Goal: Task Accomplishment & Management: Manage account settings

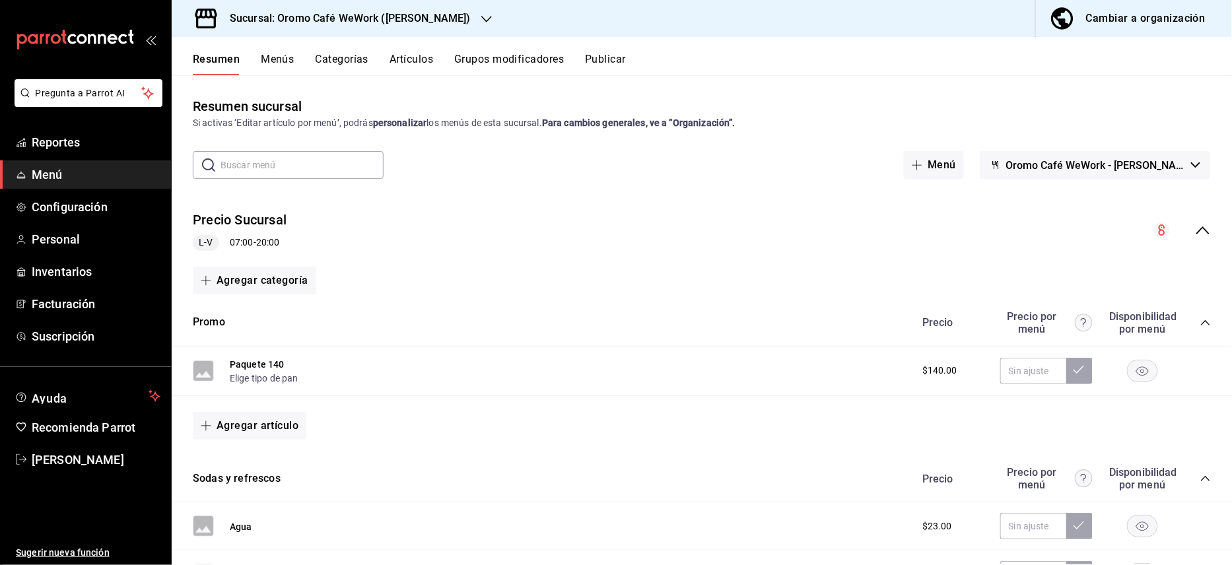
click at [434, 20] on h3 "Sucursal: Oromo Café WeWork ([PERSON_NAME])" at bounding box center [345, 19] width 252 height 16
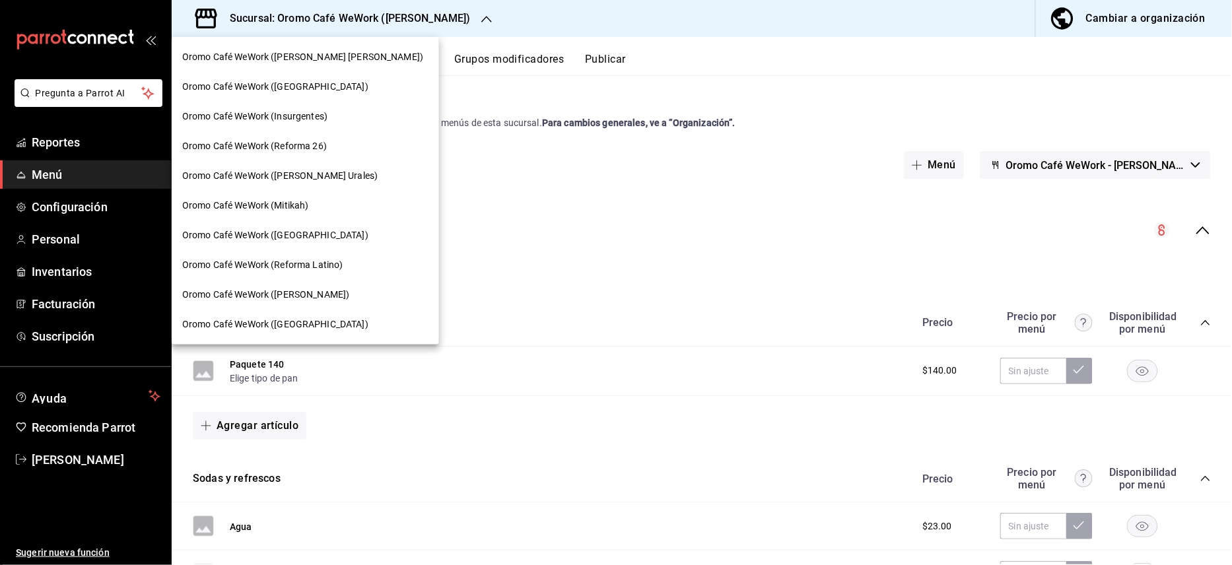
click at [317, 61] on span "Oromo Café WeWork ([PERSON_NAME] [PERSON_NAME])" at bounding box center [302, 57] width 241 height 14
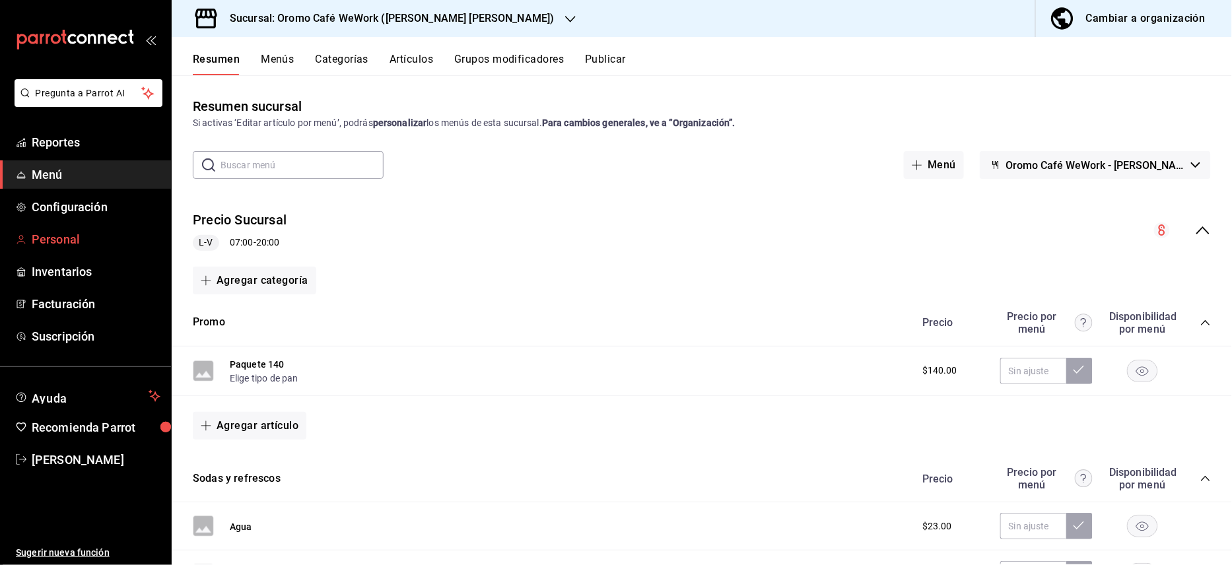
click at [58, 230] on span "Personal" at bounding box center [96, 239] width 129 height 18
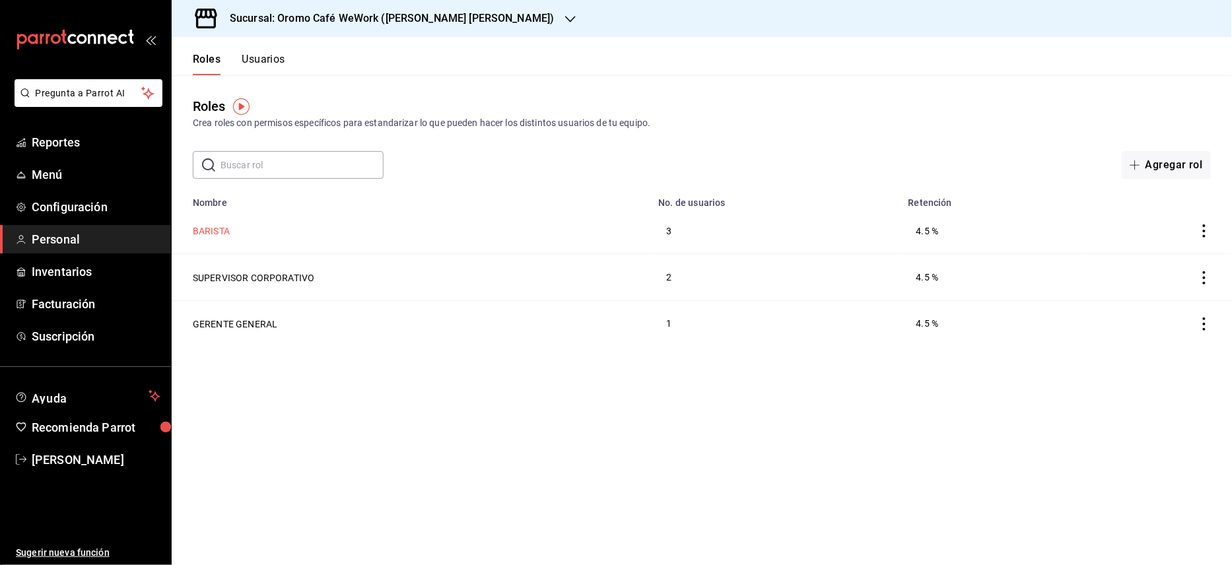
click at [217, 225] on button "BARISTA" at bounding box center [211, 230] width 37 height 13
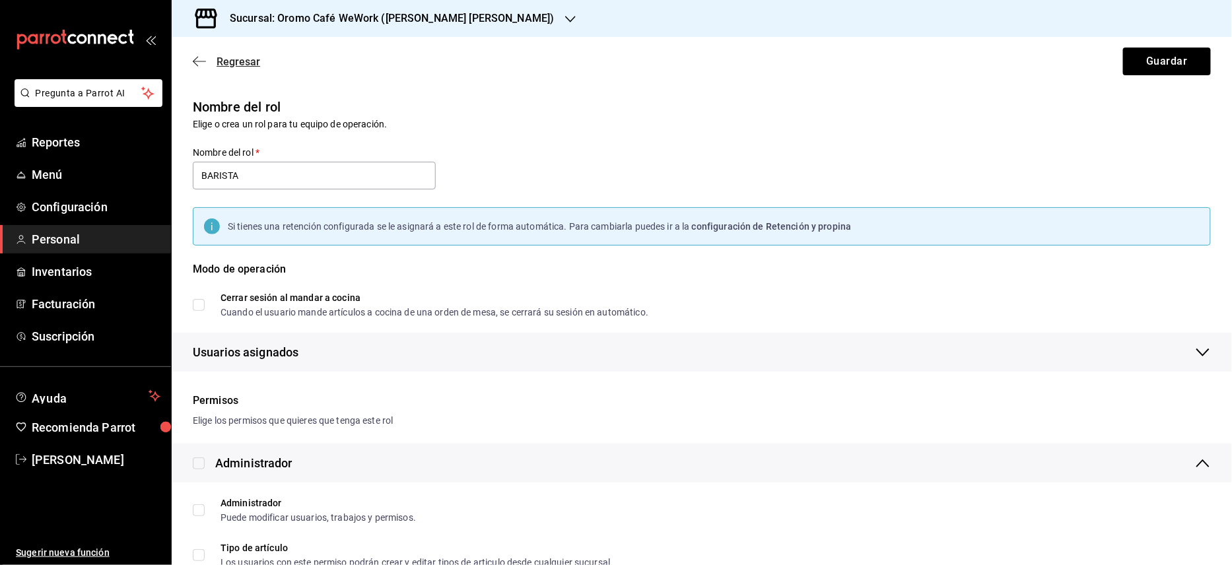
click at [196, 55] on span "Regresar" at bounding box center [226, 61] width 67 height 13
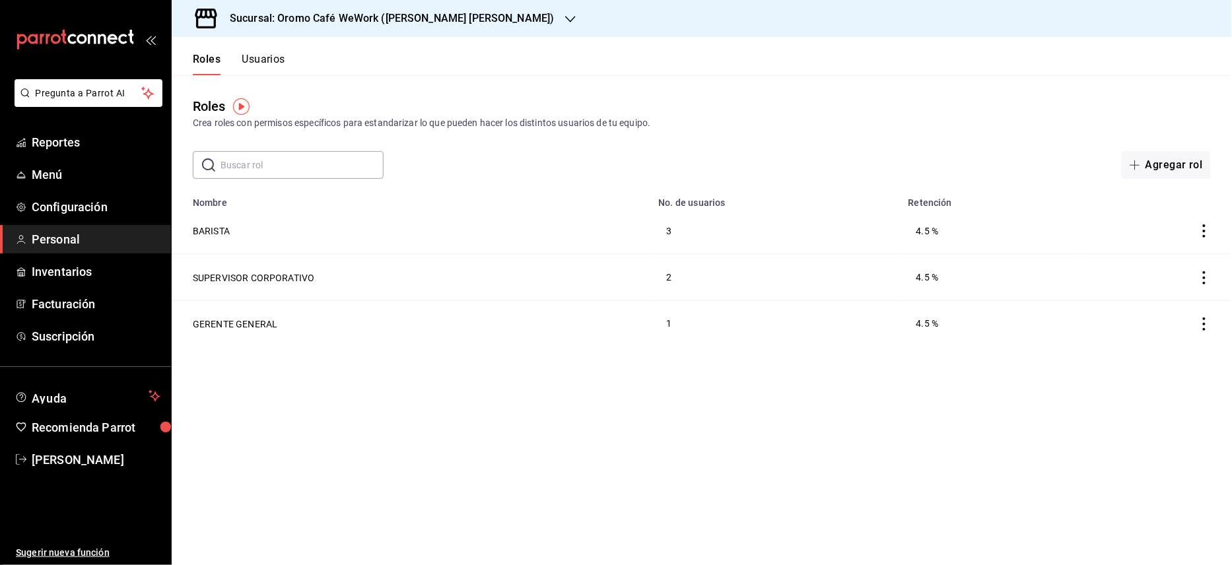
click at [269, 57] on button "Usuarios" at bounding box center [264, 64] width 44 height 22
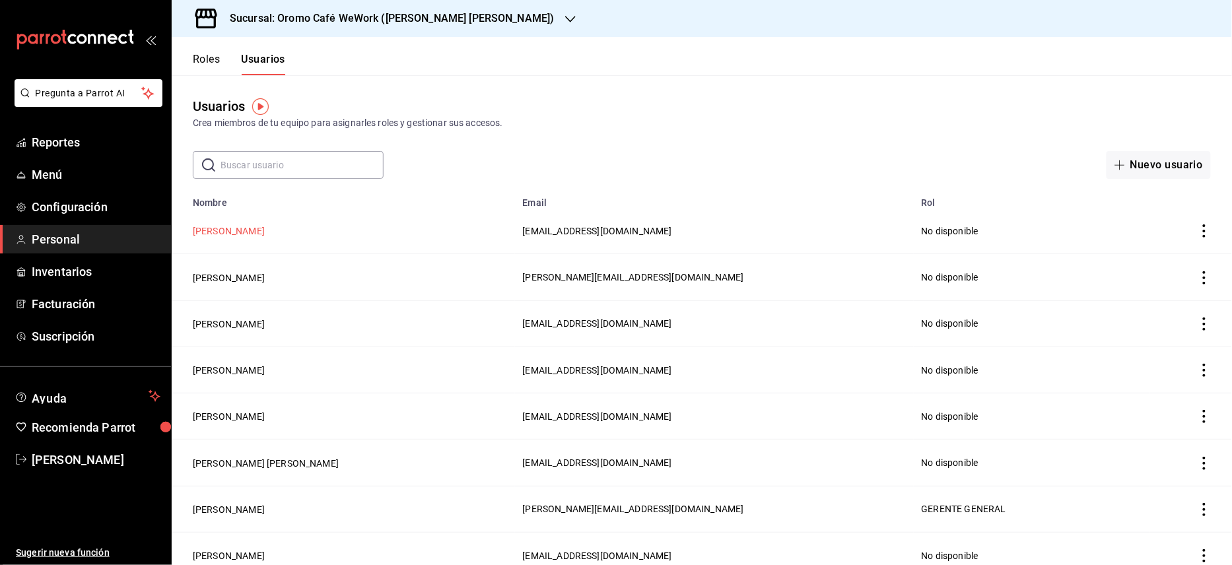
click at [250, 233] on button "[PERSON_NAME]" at bounding box center [229, 230] width 72 height 13
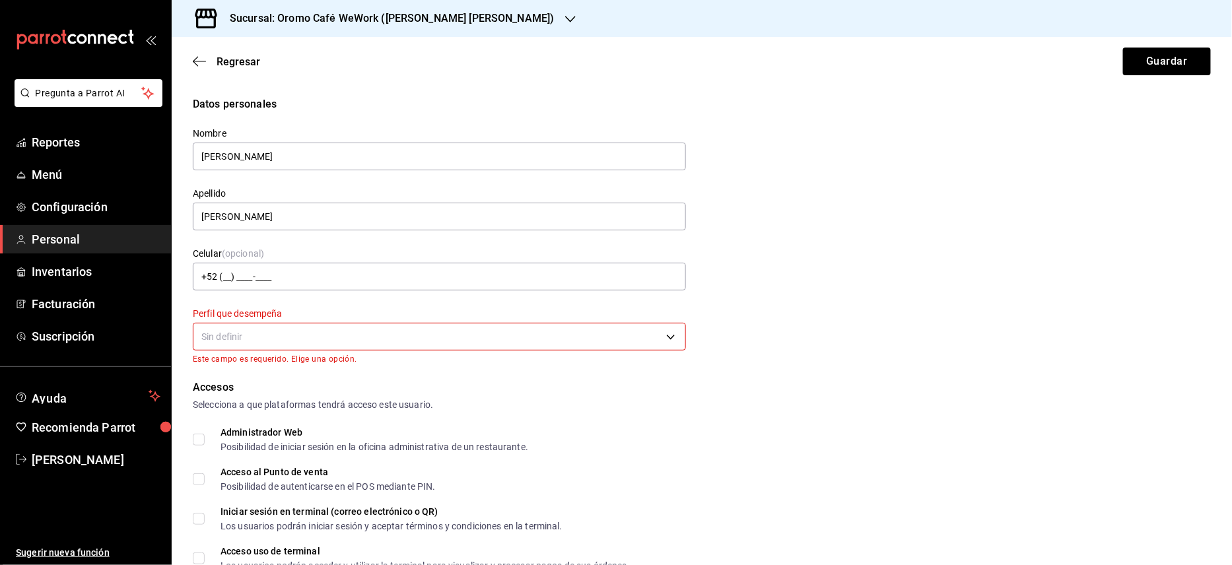
click at [316, 337] on body "Pregunta a Parrot AI Reportes Menú Configuración Personal Inventarios Facturaci…" at bounding box center [616, 282] width 1232 height 565
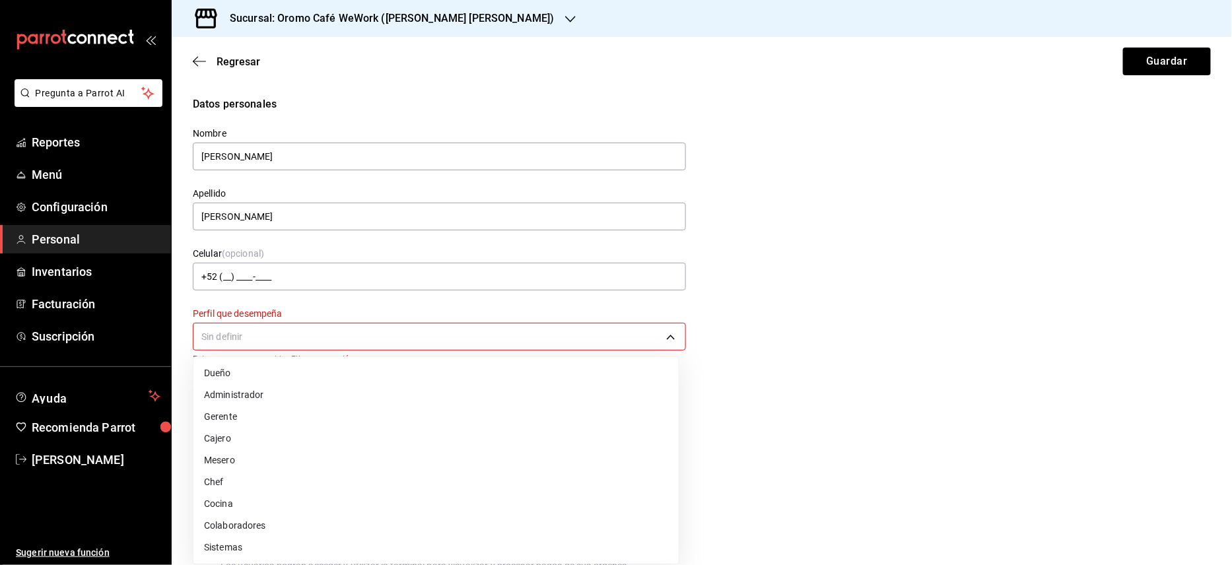
click at [252, 525] on li "Colaboradores" at bounding box center [435, 526] width 485 height 22
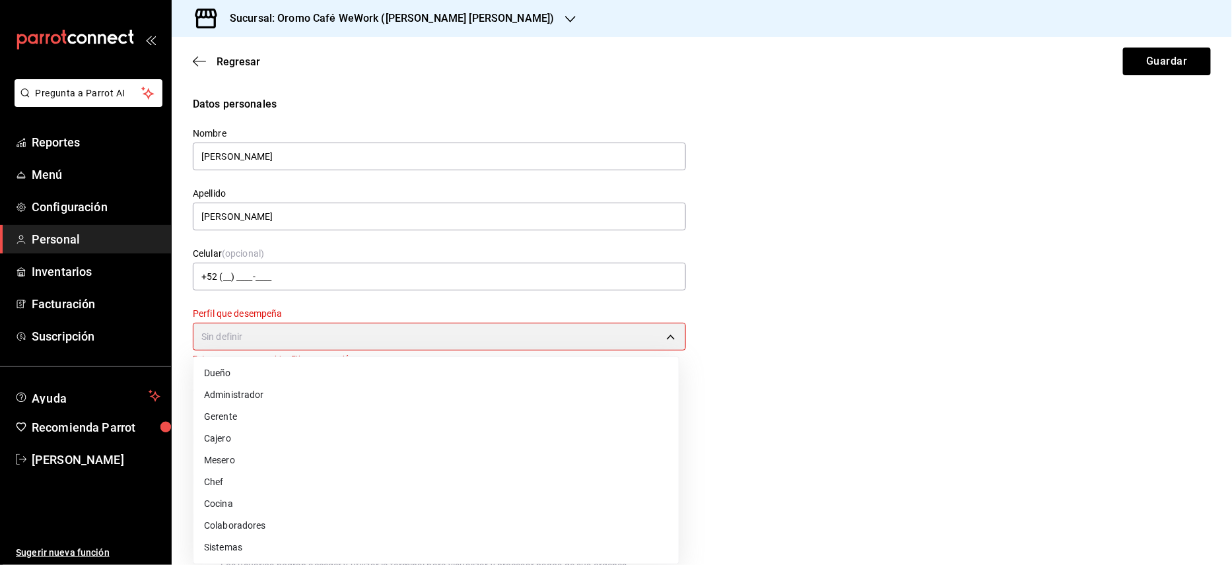
type input "STAFF"
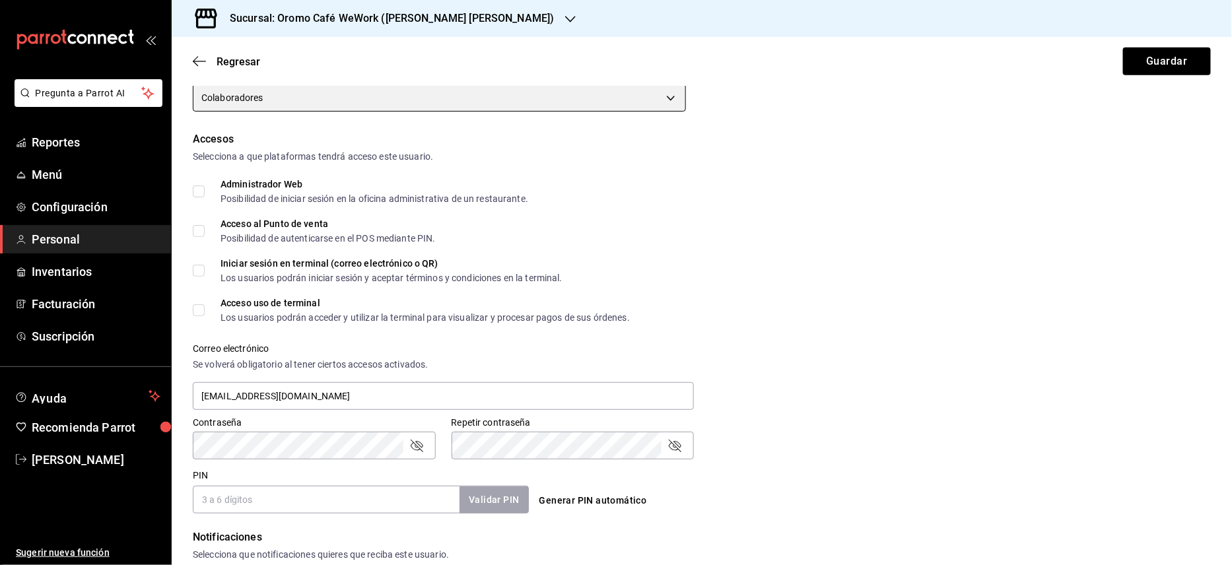
scroll to position [264, 0]
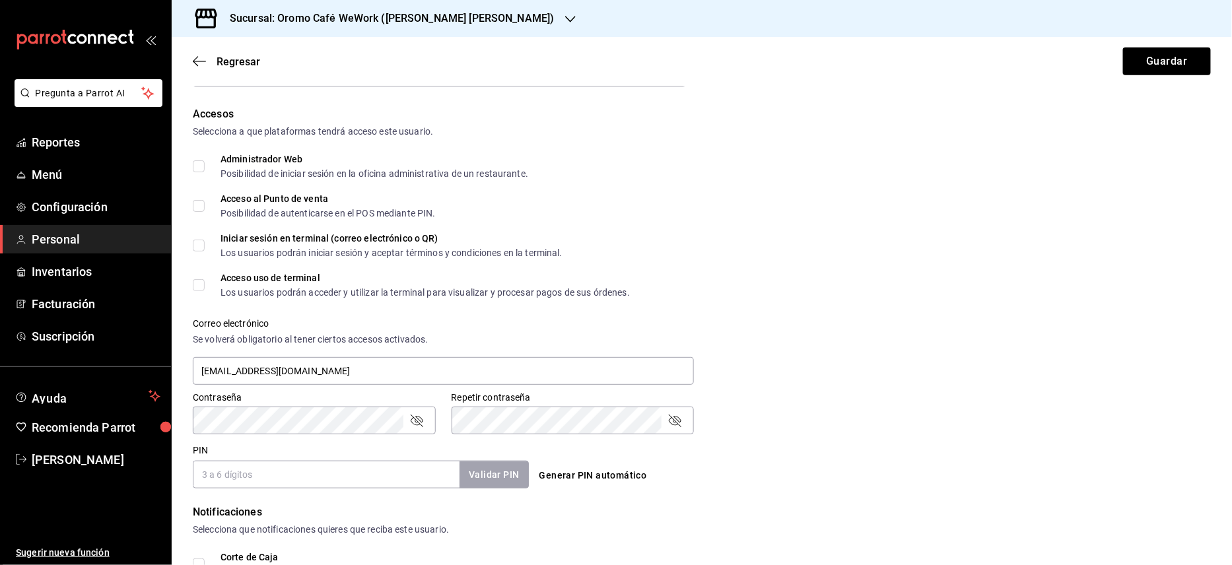
click at [197, 205] on input "Acceso al Punto de venta Posibilidad de autenticarse en el POS mediante PIN." at bounding box center [199, 206] width 12 height 12
checkbox input "true"
click at [205, 283] on span "Acceso uso de terminal Los usuarios podrán acceder y utilizar la terminal para …" at bounding box center [417, 285] width 425 height 24
click at [205, 283] on input "Acceso uso de terminal Los usuarios podrán acceder y utilizar la terminal para …" at bounding box center [199, 285] width 12 height 12
checkbox input "true"
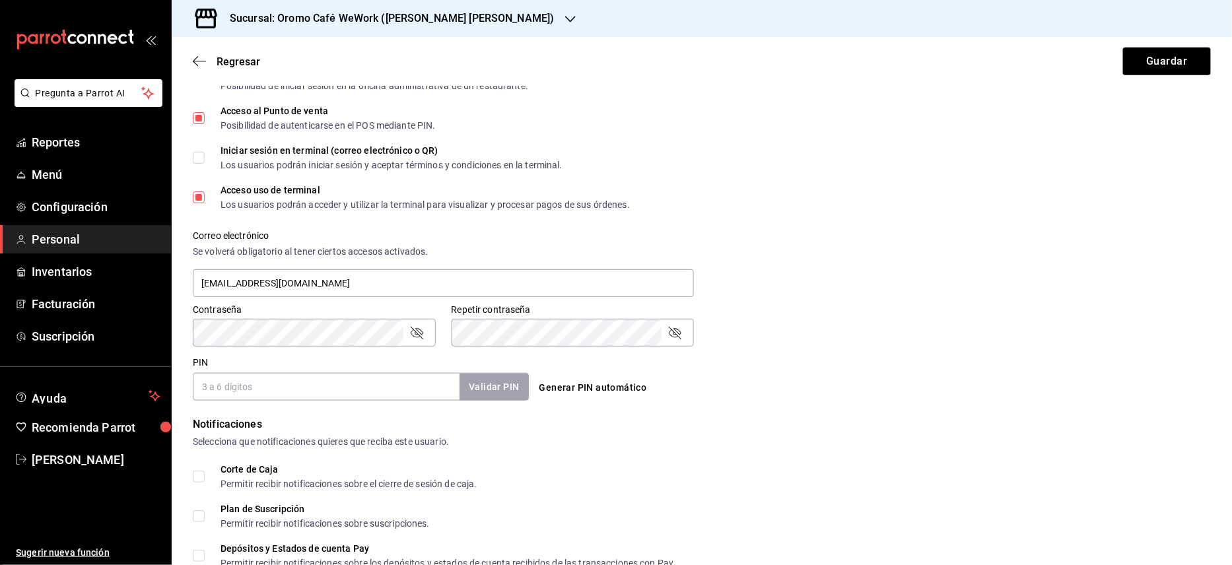
scroll to position [440, 0]
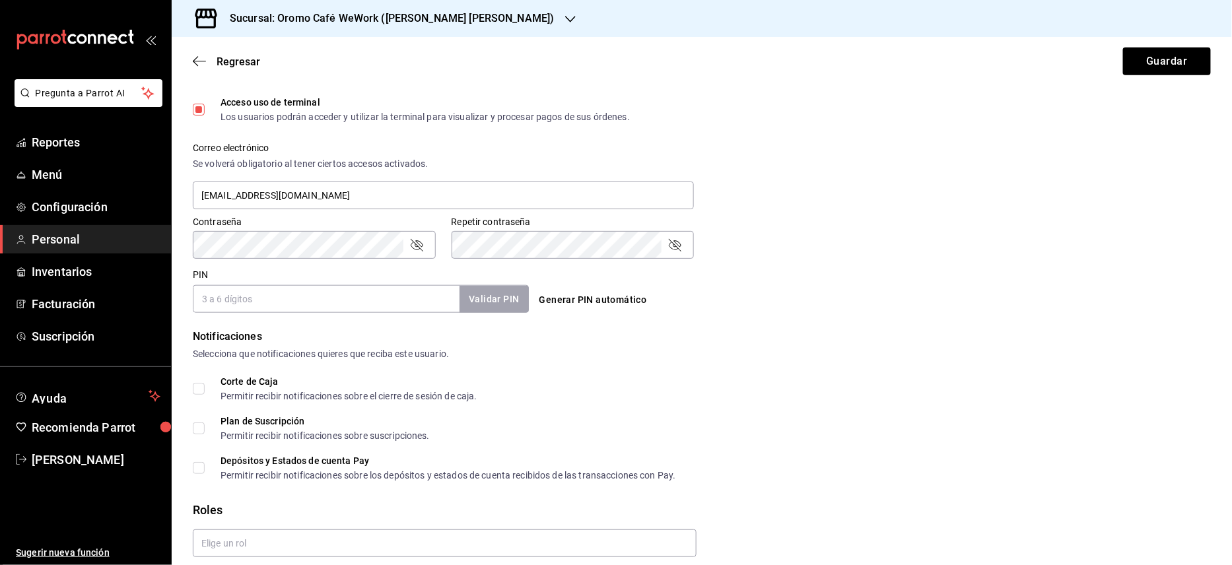
click at [441, 301] on input "PIN" at bounding box center [326, 299] width 267 height 28
click at [568, 299] on button "Generar PIN automático" at bounding box center [593, 300] width 118 height 24
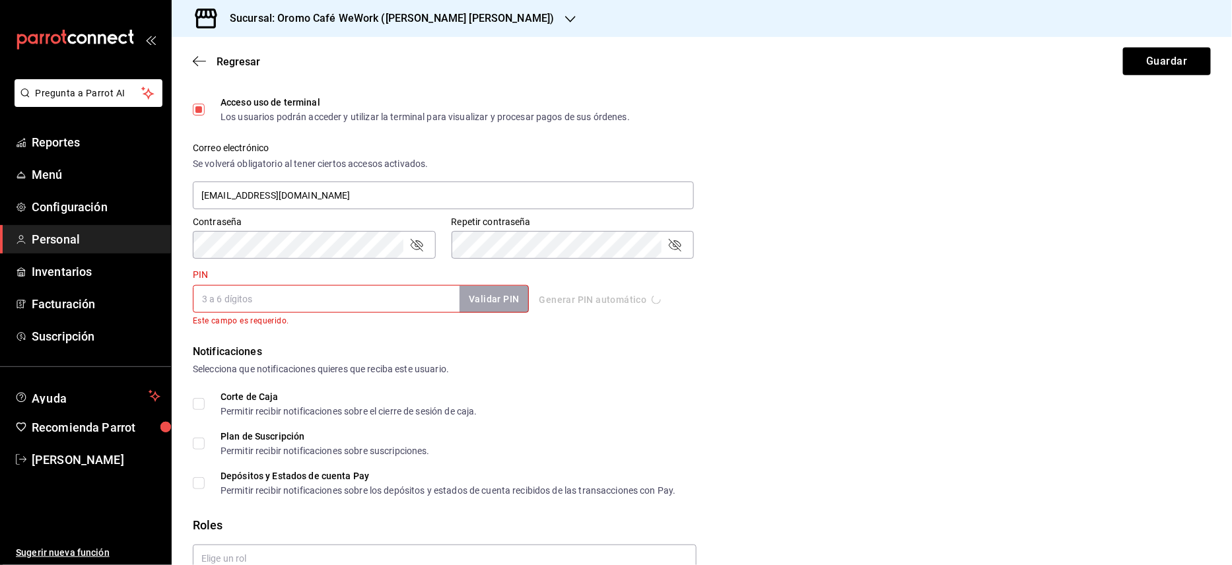
type input "7758"
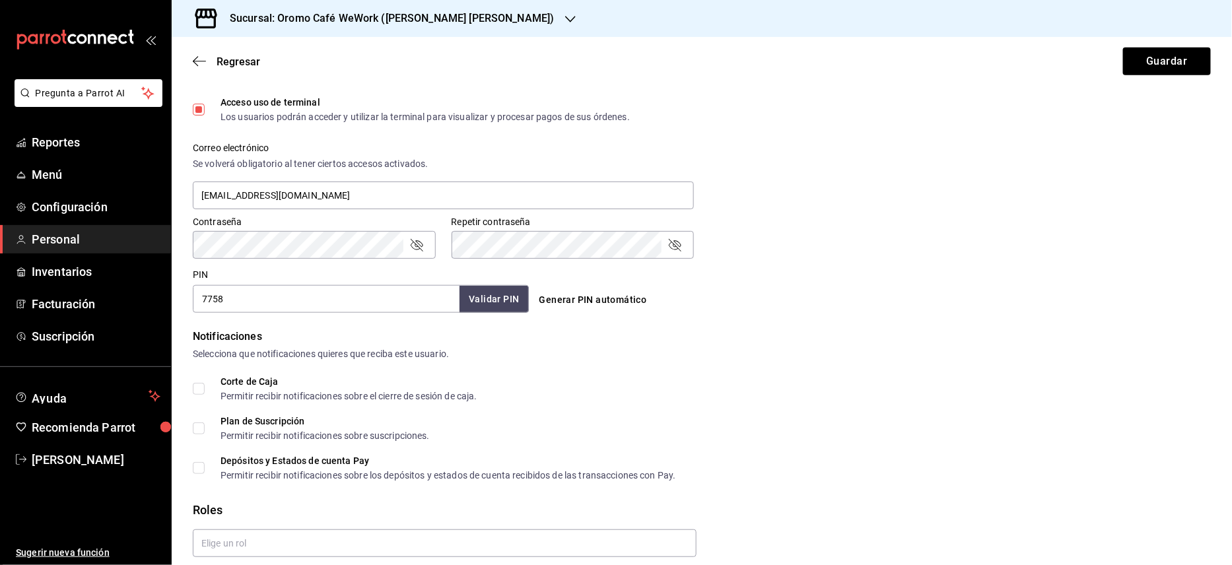
scroll to position [490, 0]
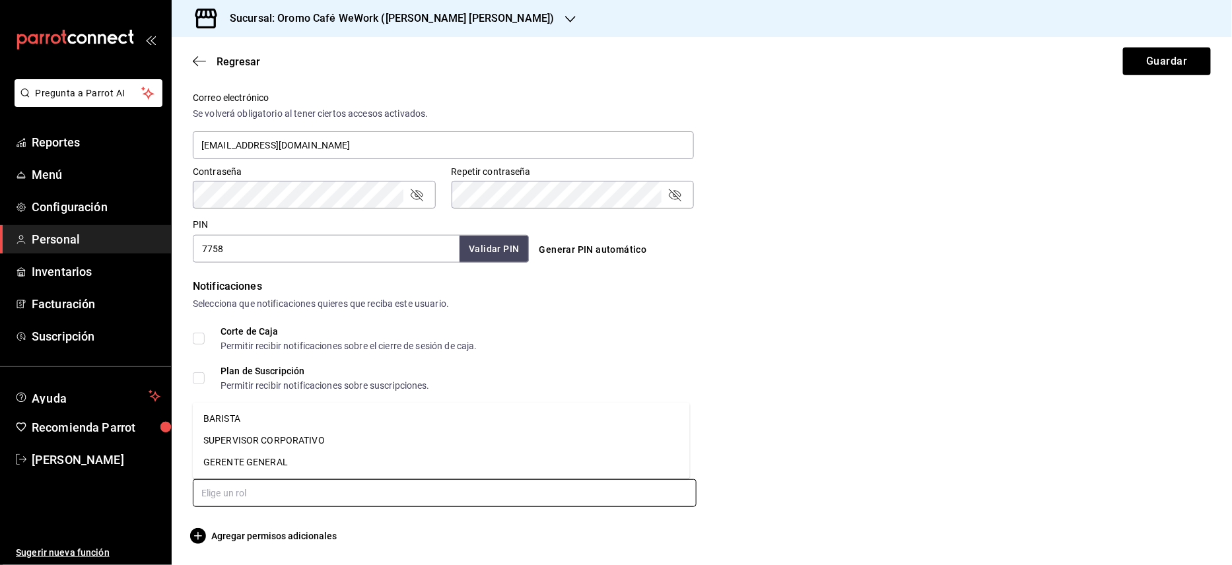
click at [539, 499] on input "text" at bounding box center [445, 493] width 504 height 28
click at [391, 491] on input "text" at bounding box center [445, 493] width 504 height 28
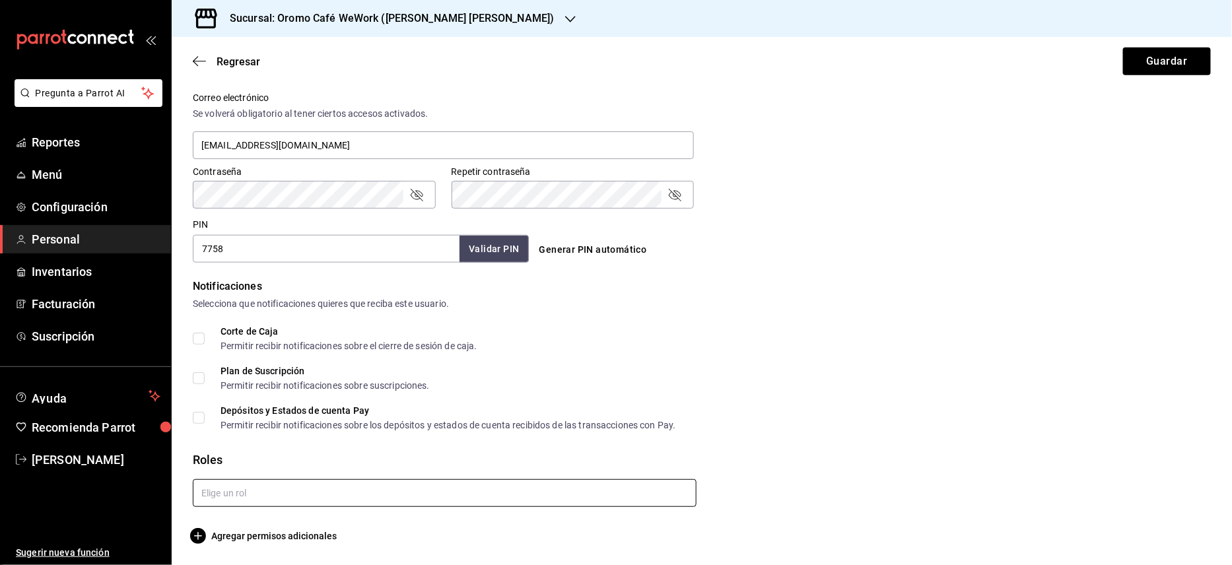
click at [352, 494] on input "text" at bounding box center [445, 493] width 504 height 28
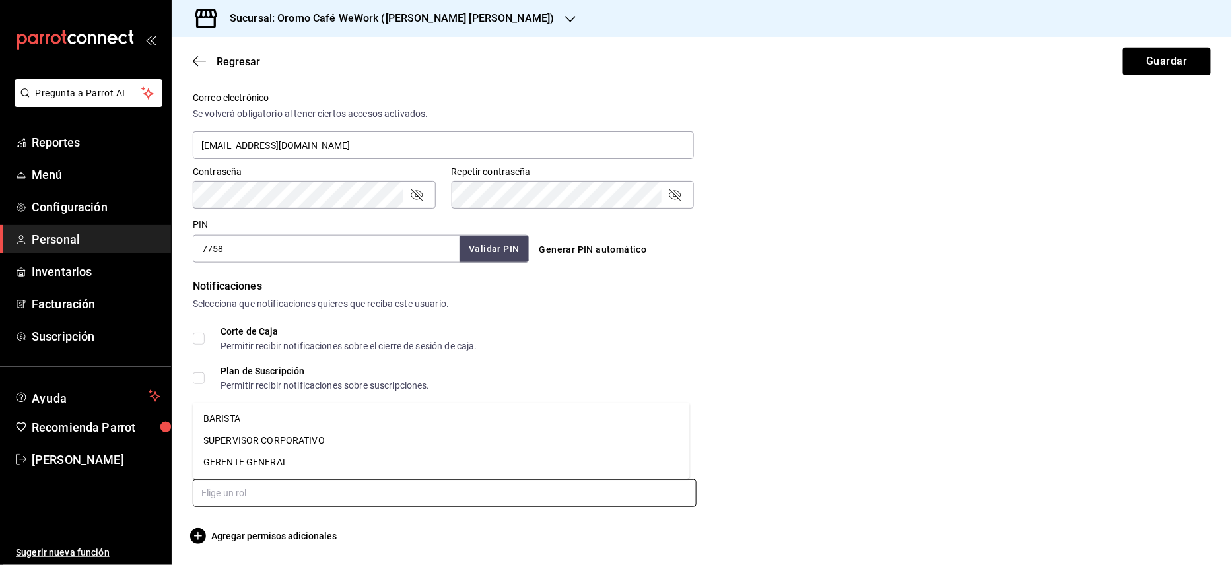
click at [222, 418] on li "BARISTA" at bounding box center [441, 419] width 497 height 22
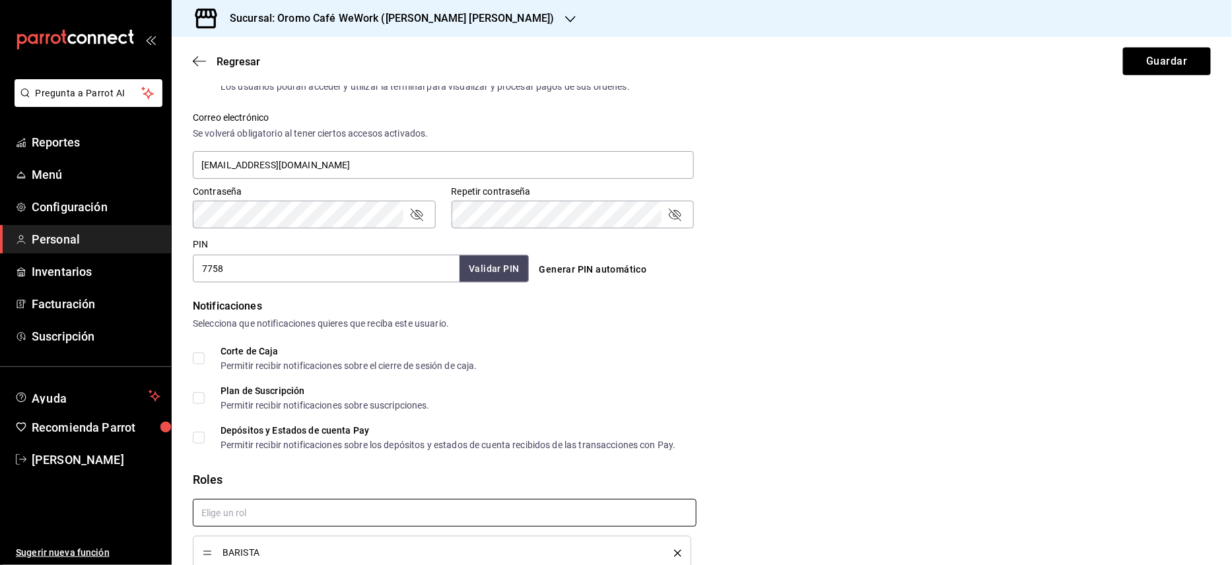
scroll to position [534, 0]
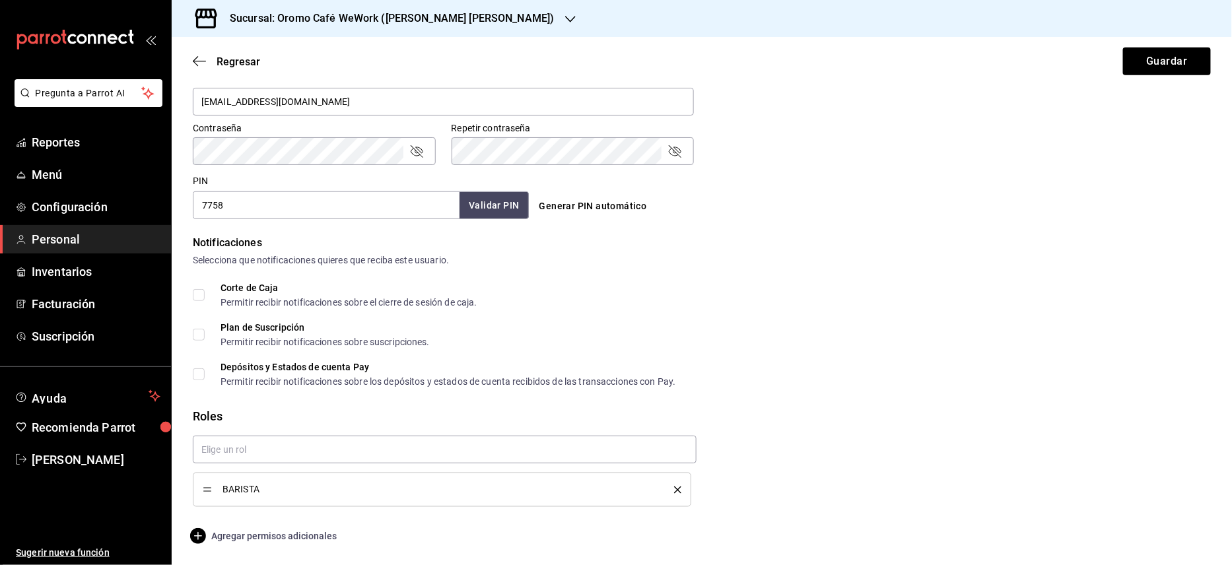
click at [236, 535] on span "Agregar permisos adicionales" at bounding box center [265, 536] width 144 height 16
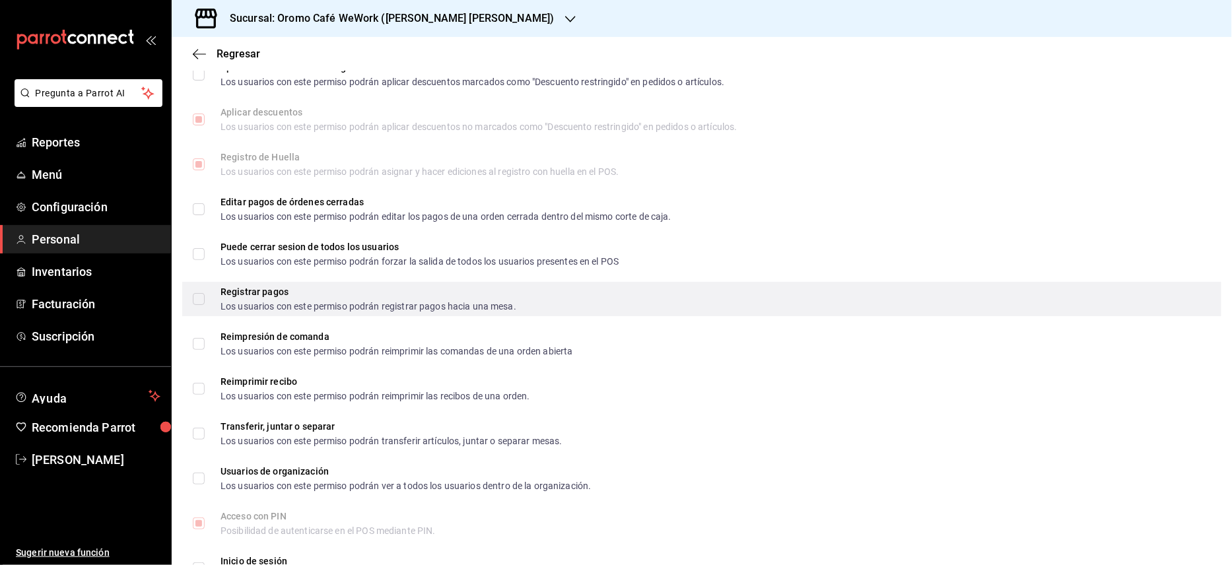
scroll to position [1760, 0]
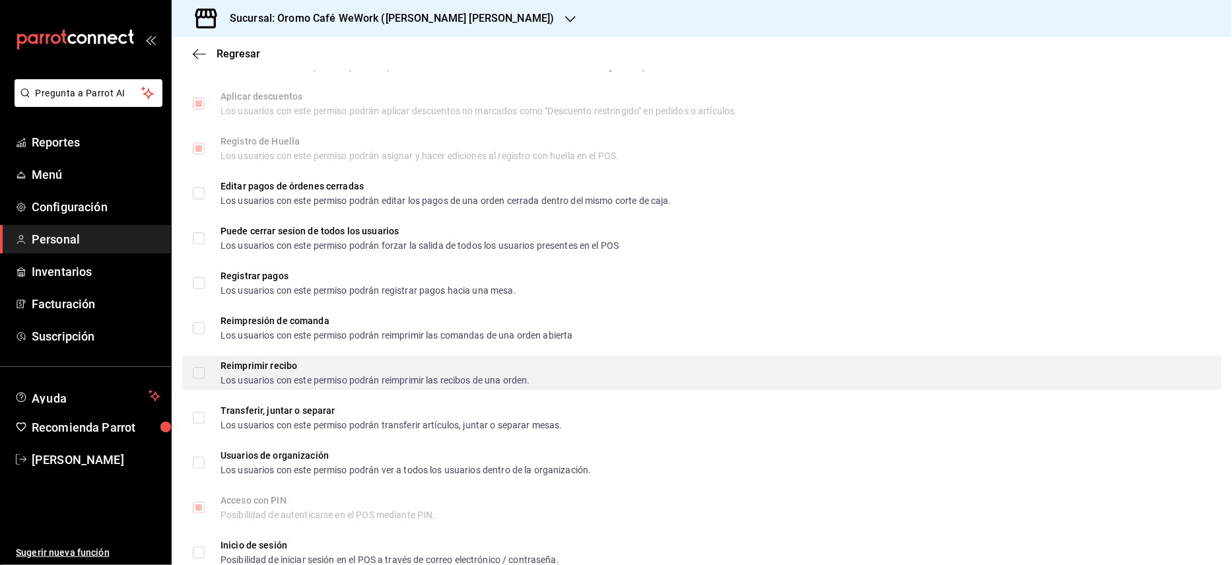
click at [202, 375] on input "Reimprimir recibo Los usuarios con este permiso podrán reimprimir las recibos d…" at bounding box center [199, 373] width 12 height 12
checkbox input "true"
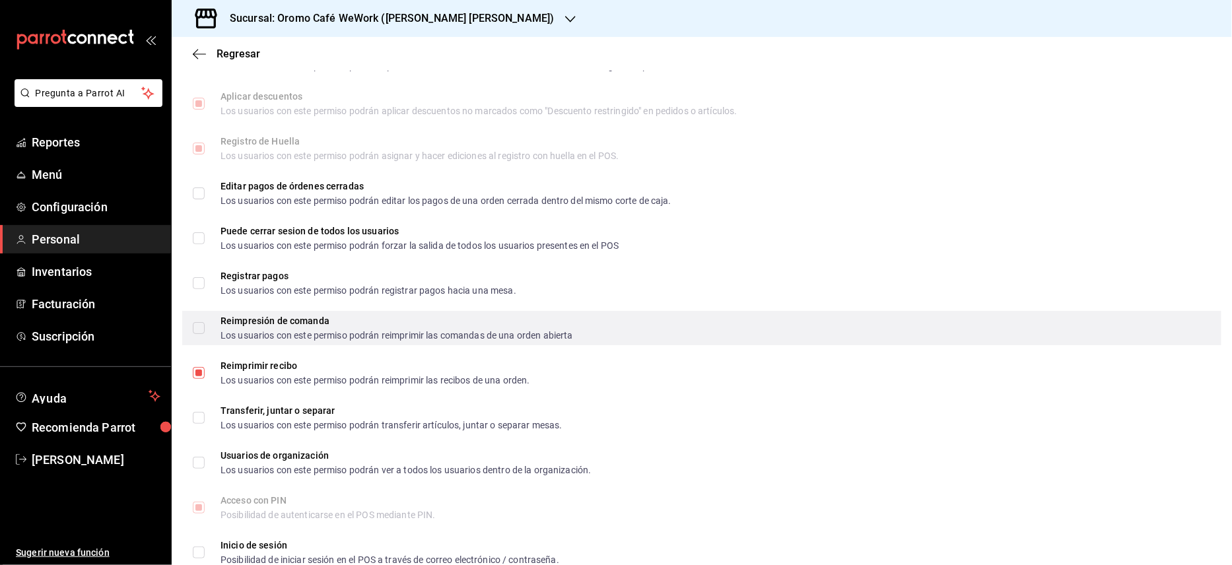
click at [199, 330] on input "Reimpresión de comanda Los usuarios con este permiso podrán reimprimir las coma…" at bounding box center [199, 328] width 12 height 12
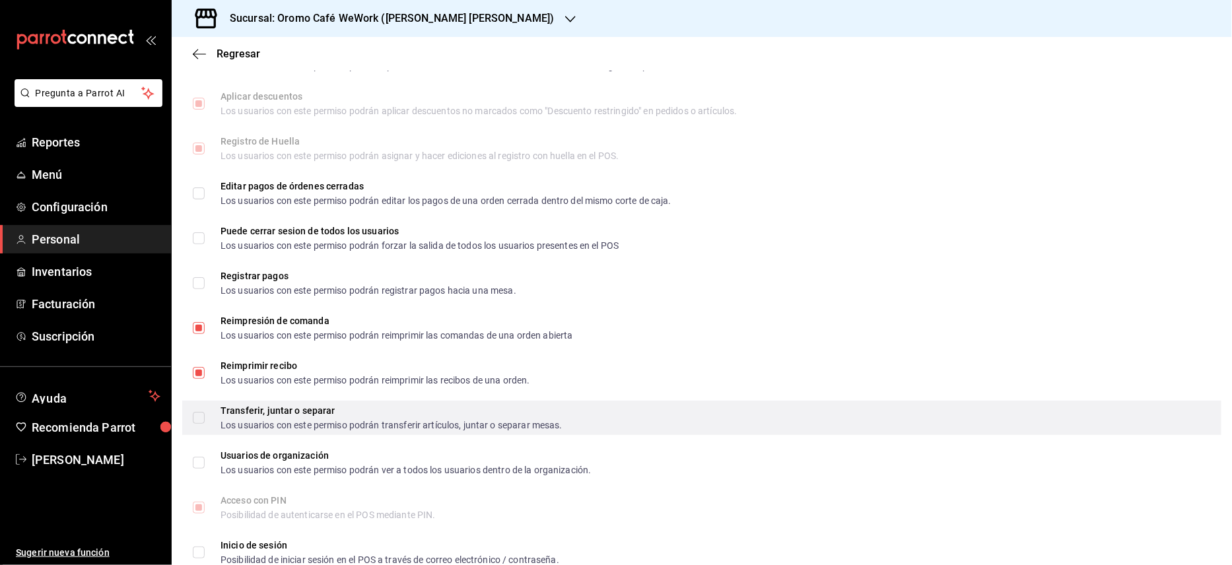
scroll to position [1841, 0]
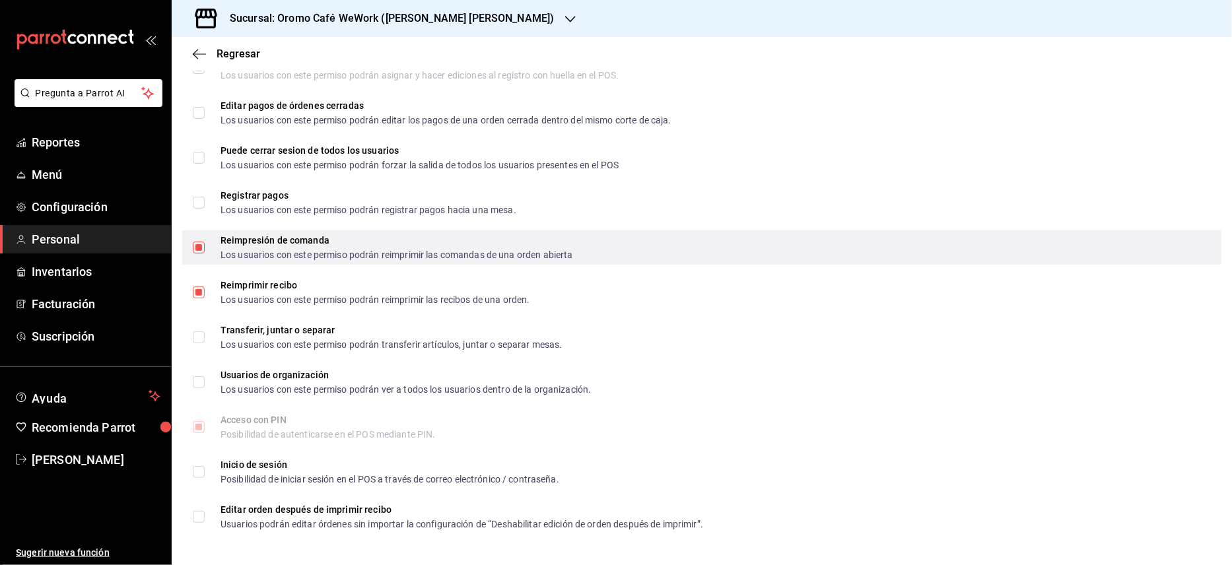
click at [201, 246] on input "Reimpresión de comanda Los usuarios con este permiso podrán reimprimir las coma…" at bounding box center [199, 248] width 12 height 12
checkbox input "false"
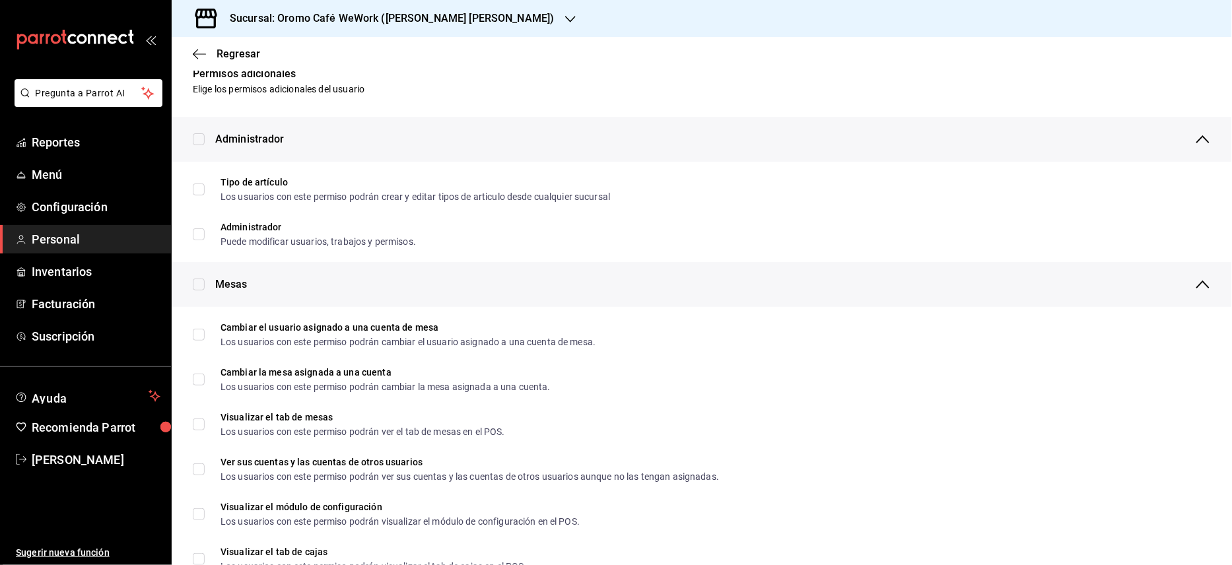
scroll to position [0, 0]
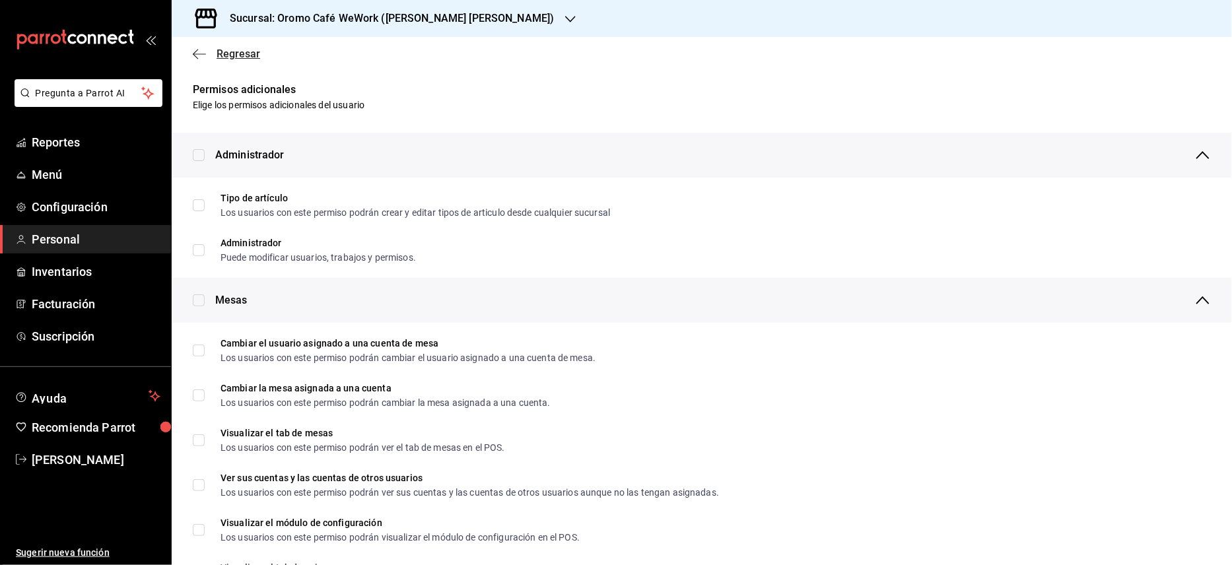
click at [243, 48] on span "Regresar" at bounding box center [239, 54] width 44 height 13
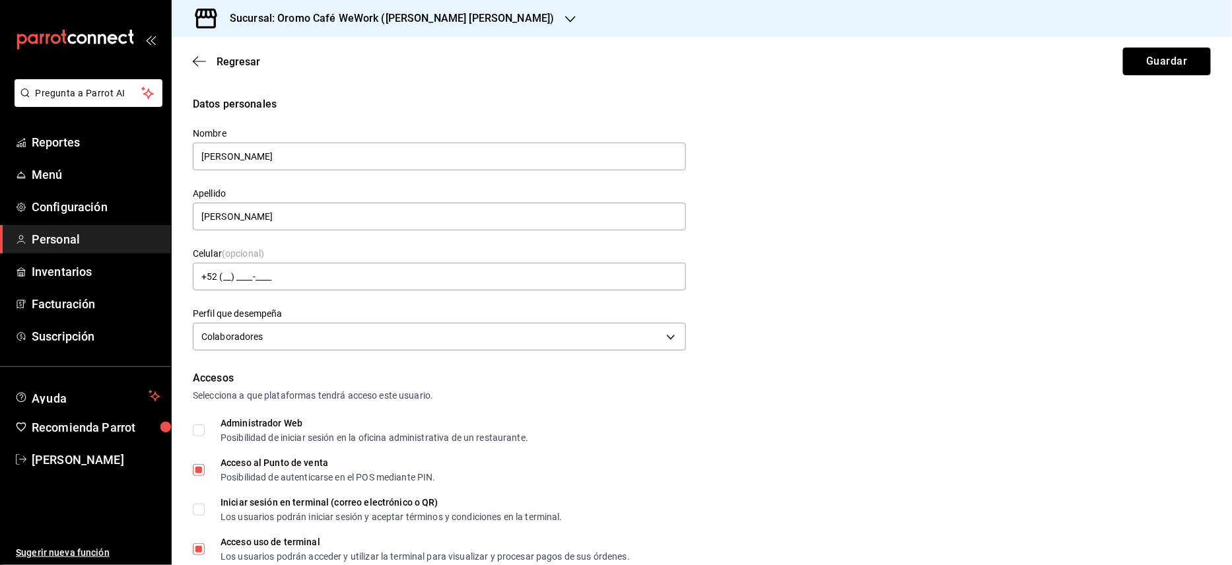
click at [1135, 55] on button "Guardar" at bounding box center [1167, 62] width 88 height 28
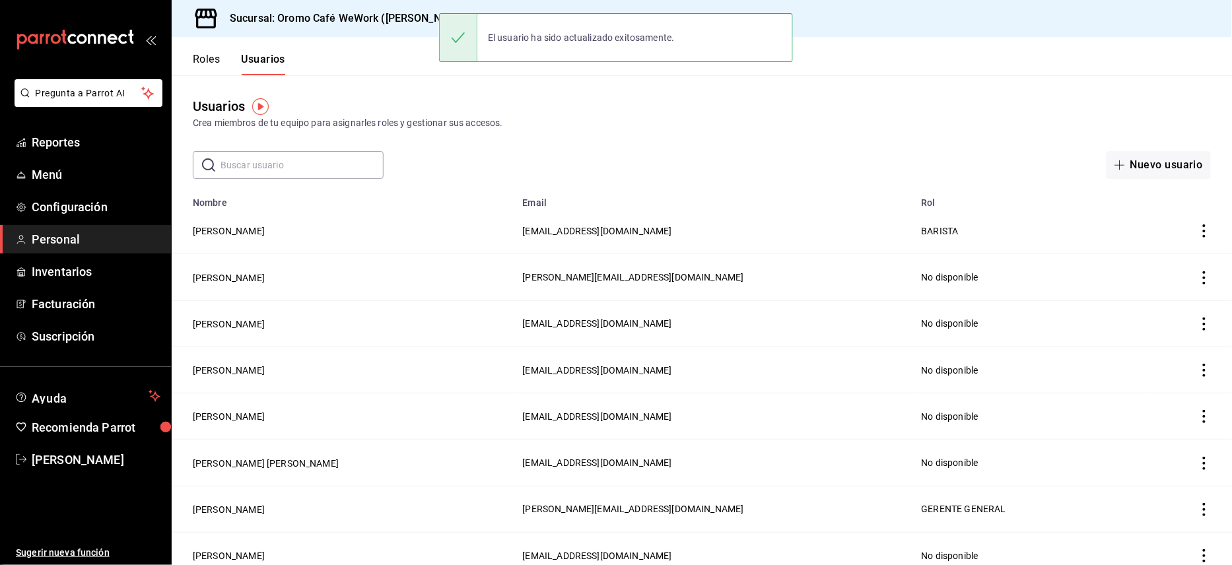
click at [388, 130] on div "Usuarios Crea miembros de tu equipo para asignarles roles y gestionar sus acces…" at bounding box center [702, 127] width 1060 height 104
click at [401, 21] on h3 "Sucursal: Oromo Café WeWork ([PERSON_NAME] [PERSON_NAME])" at bounding box center [386, 19] width 335 height 16
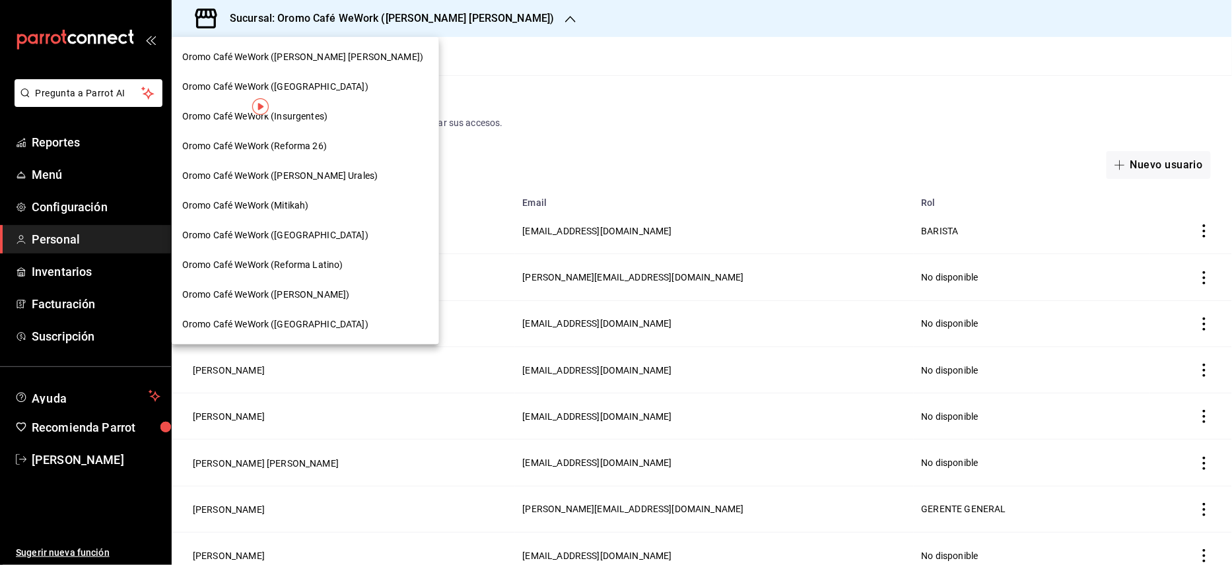
click at [308, 114] on span "Oromo Café WeWork (Insurgentes)" at bounding box center [254, 117] width 145 height 14
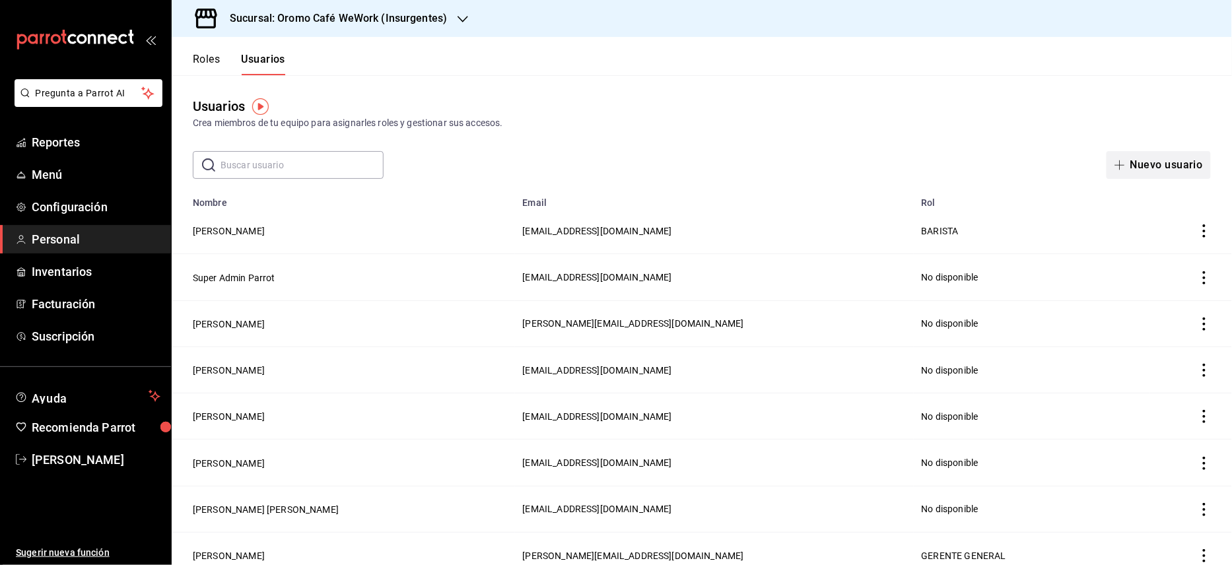
click at [1121, 158] on button "Nuevo usuario" at bounding box center [1158, 165] width 104 height 28
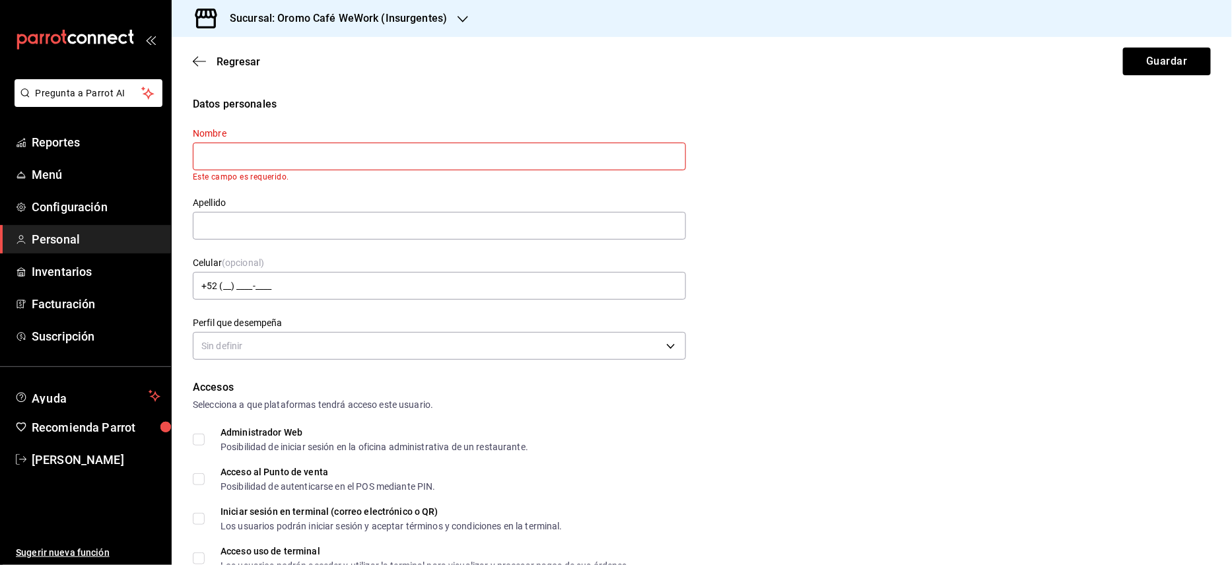
paste input "[PERSON_NAME]"
type input "[PERSON_NAME]"
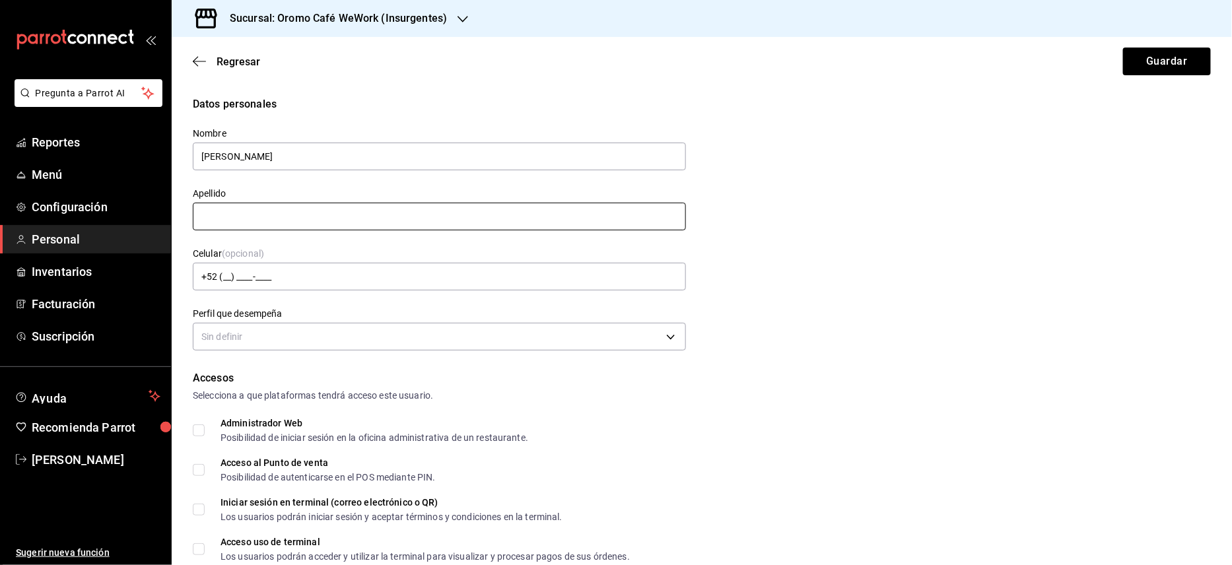
drag, startPoint x: 310, startPoint y: 211, endPoint x: 326, endPoint y: 223, distance: 20.3
click at [310, 211] on input "text" at bounding box center [439, 217] width 493 height 28
paste input "[PERSON_NAME]"
type input "[PERSON_NAME]"
click at [827, 302] on div "Datos personales Nombre Joken [PERSON_NAME] [PERSON_NAME] Celular (opcional) +5…" at bounding box center [702, 225] width 1018 height 258
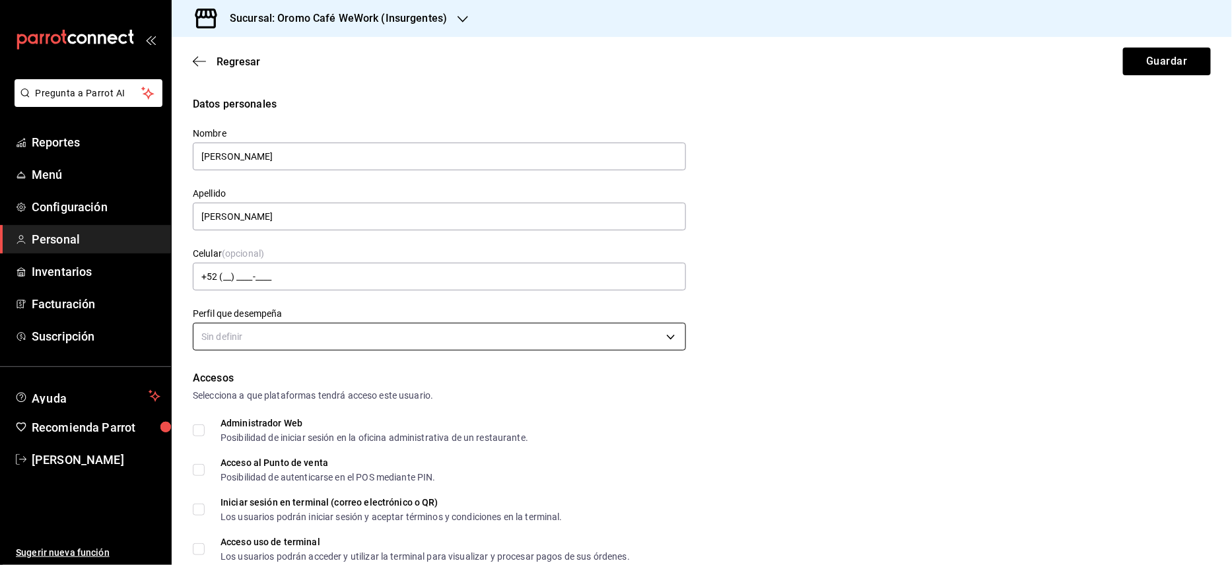
click at [580, 339] on body "Pregunta a Parrot AI Reportes Menú Configuración Personal Inventarios Facturaci…" at bounding box center [616, 282] width 1232 height 565
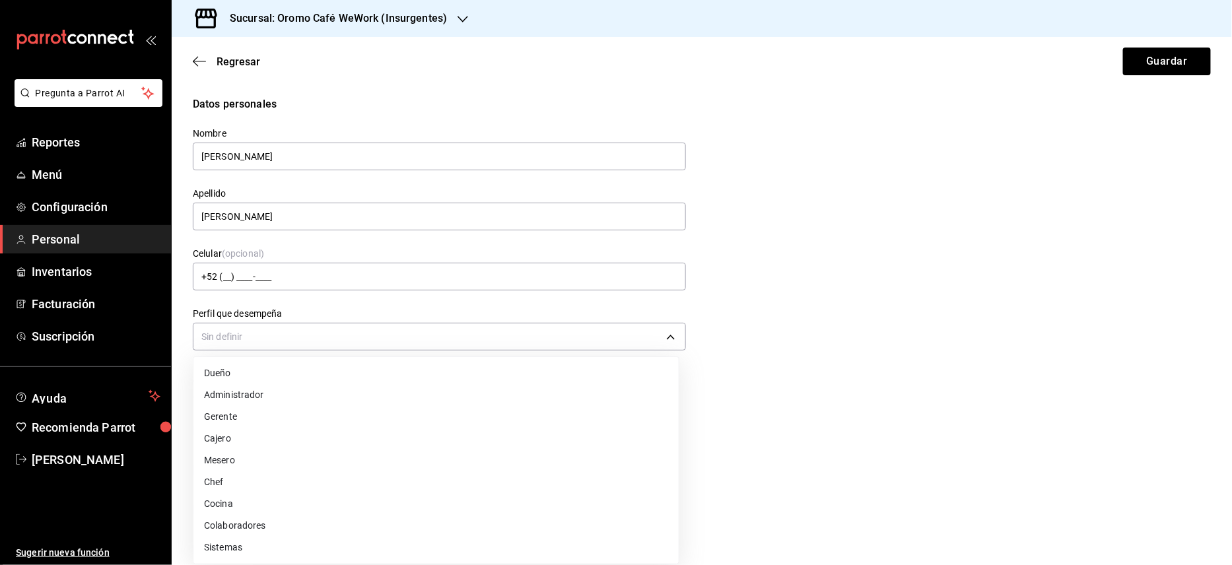
click at [247, 524] on li "Colaboradores" at bounding box center [435, 526] width 485 height 22
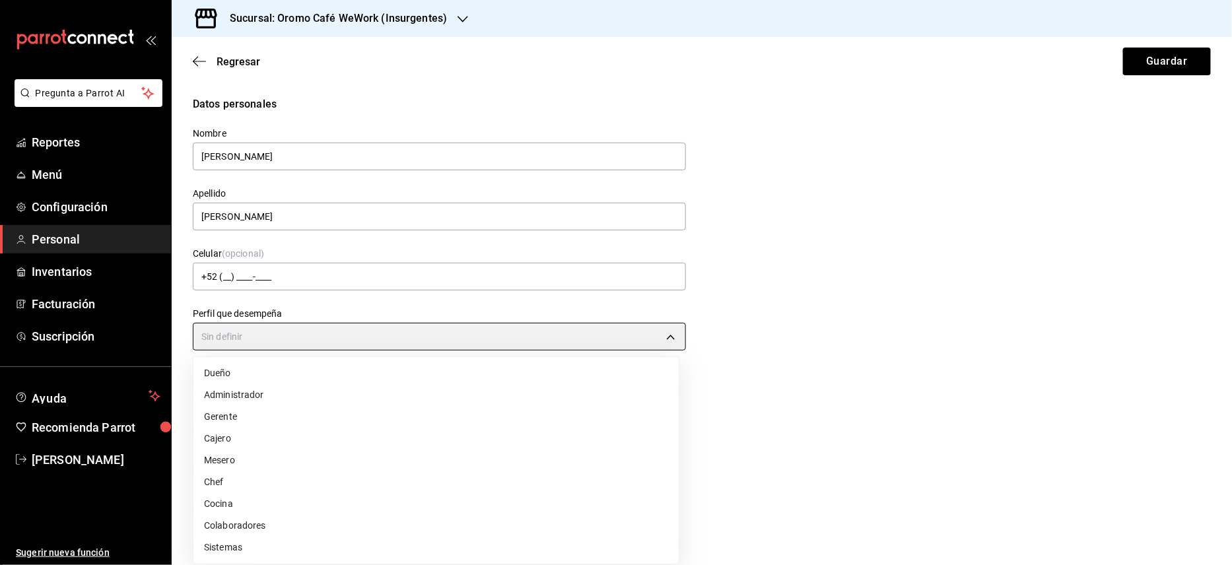
type input "STAFF"
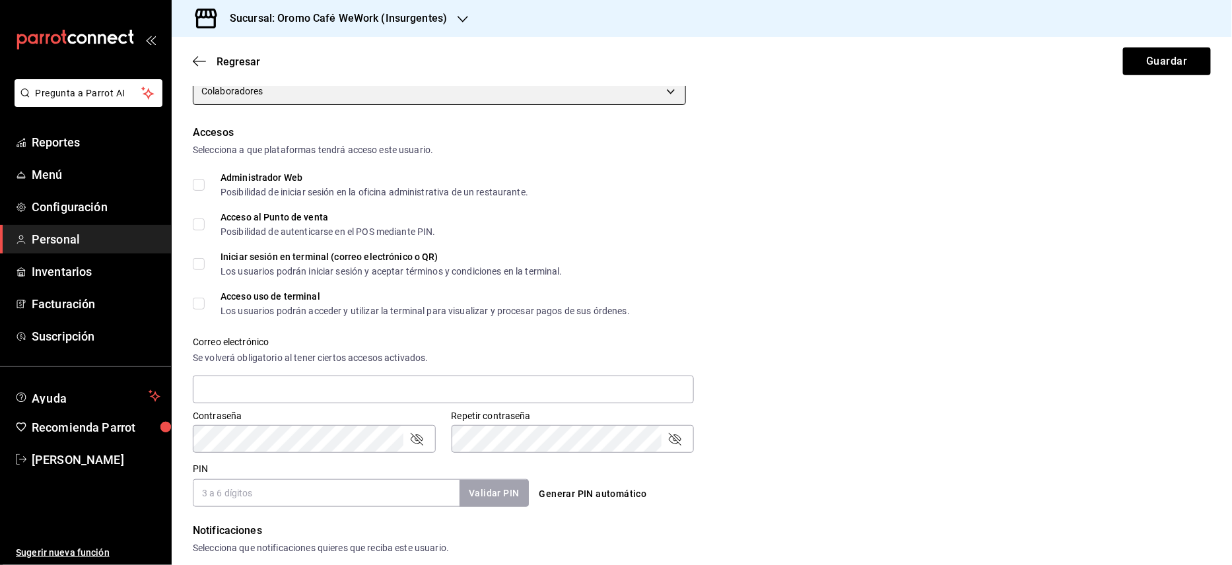
scroll to position [264, 0]
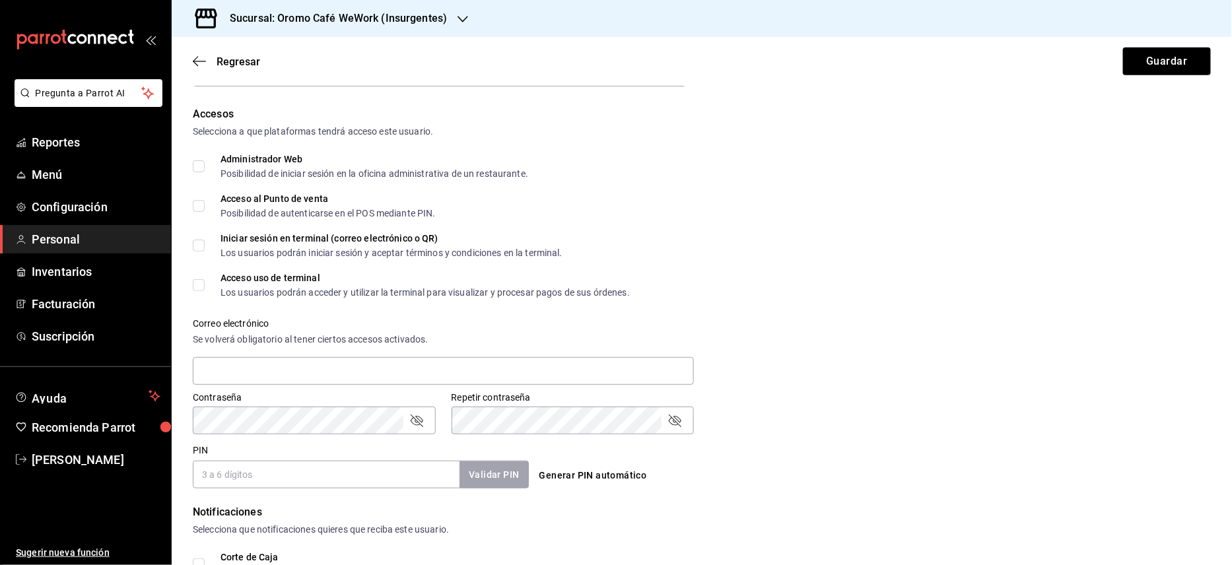
click at [203, 201] on input "Acceso al Punto de venta Posibilidad de autenticarse en el POS mediante PIN." at bounding box center [199, 206] width 12 height 12
checkbox input "true"
click at [203, 272] on div "Accesos Selecciona a que plataformas tendrá acceso este usuario. Administrador …" at bounding box center [702, 297] width 1018 height 382
click at [197, 283] on input "Acceso uso de terminal Los usuarios podrán acceder y utilizar la terminal para …" at bounding box center [199, 285] width 12 height 12
checkbox input "true"
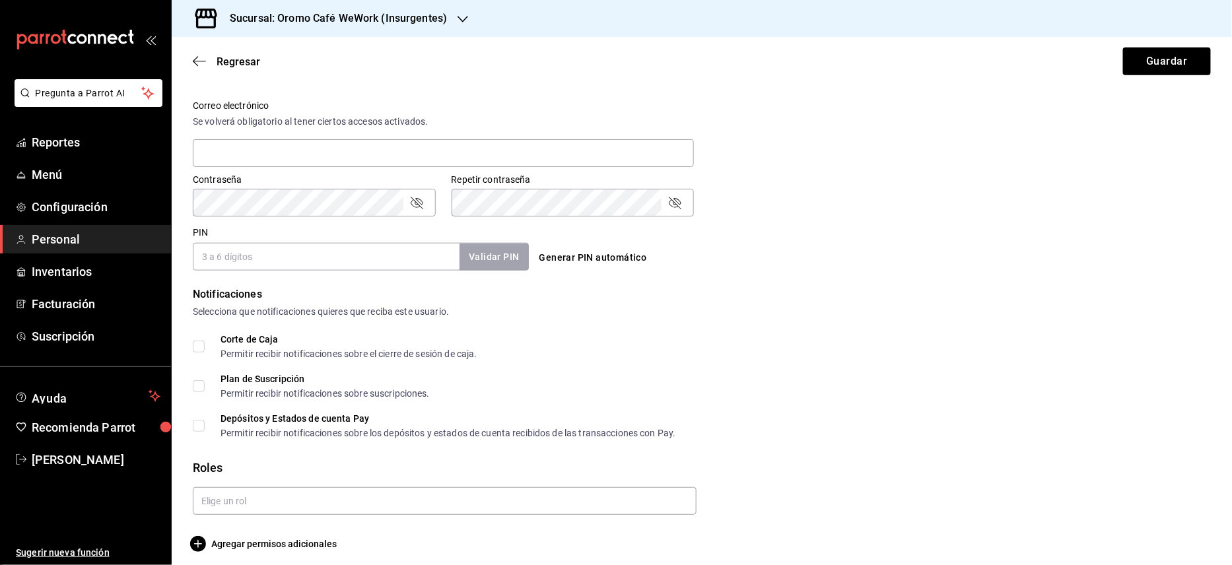
scroll to position [490, 0]
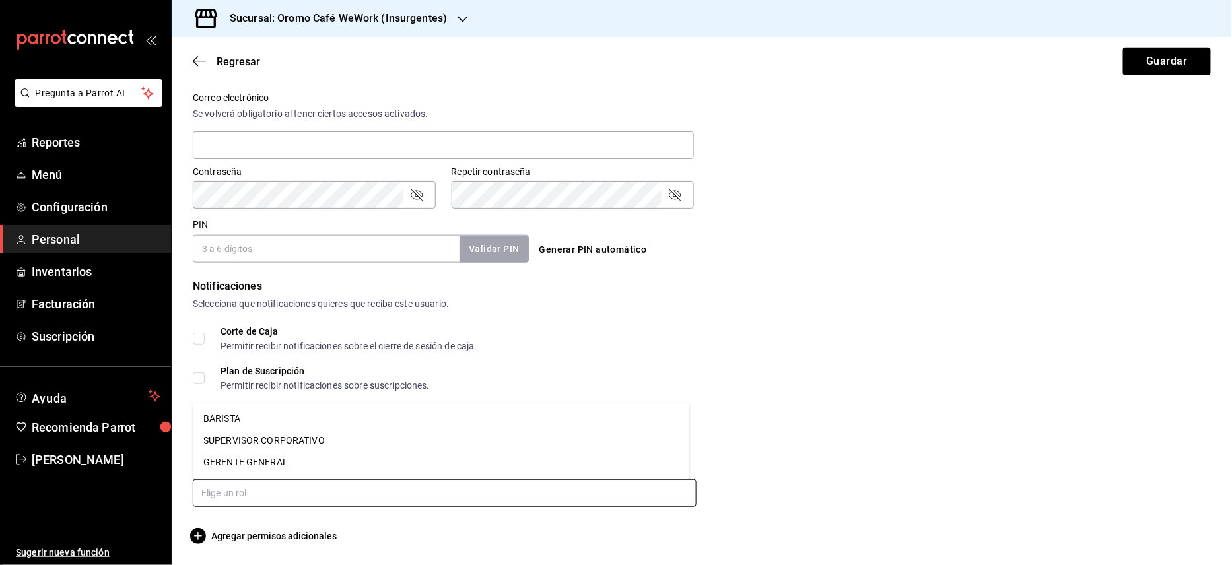
click at [558, 494] on input "text" at bounding box center [445, 493] width 504 height 28
click at [212, 416] on li "BARISTA" at bounding box center [441, 419] width 497 height 22
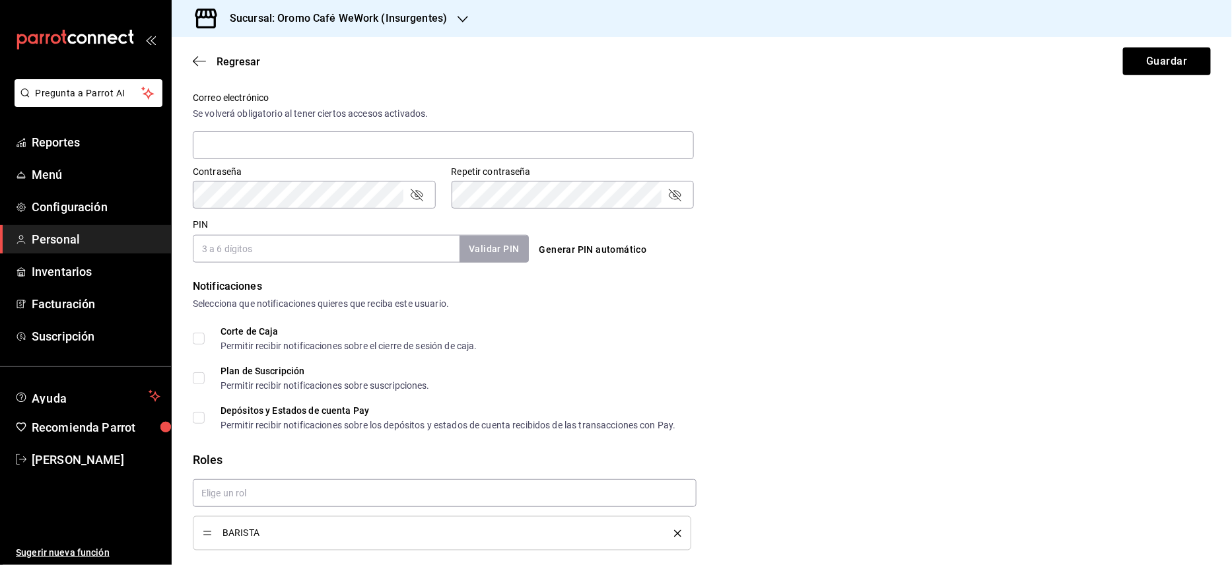
click at [578, 244] on button "Generar PIN automático" at bounding box center [593, 250] width 118 height 24
type input "4919"
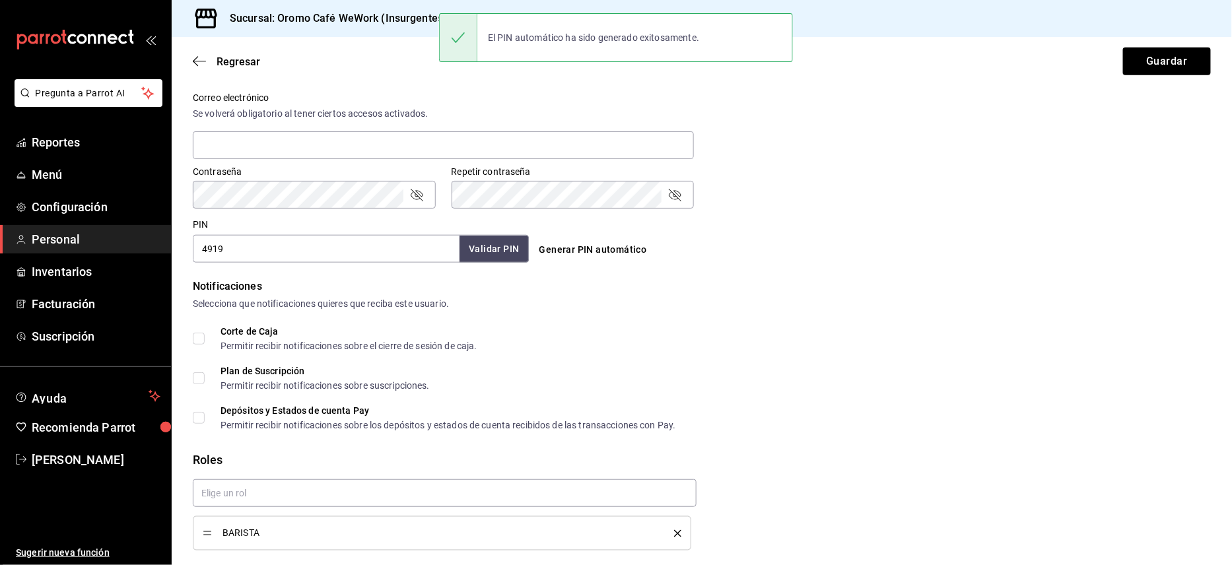
scroll to position [534, 0]
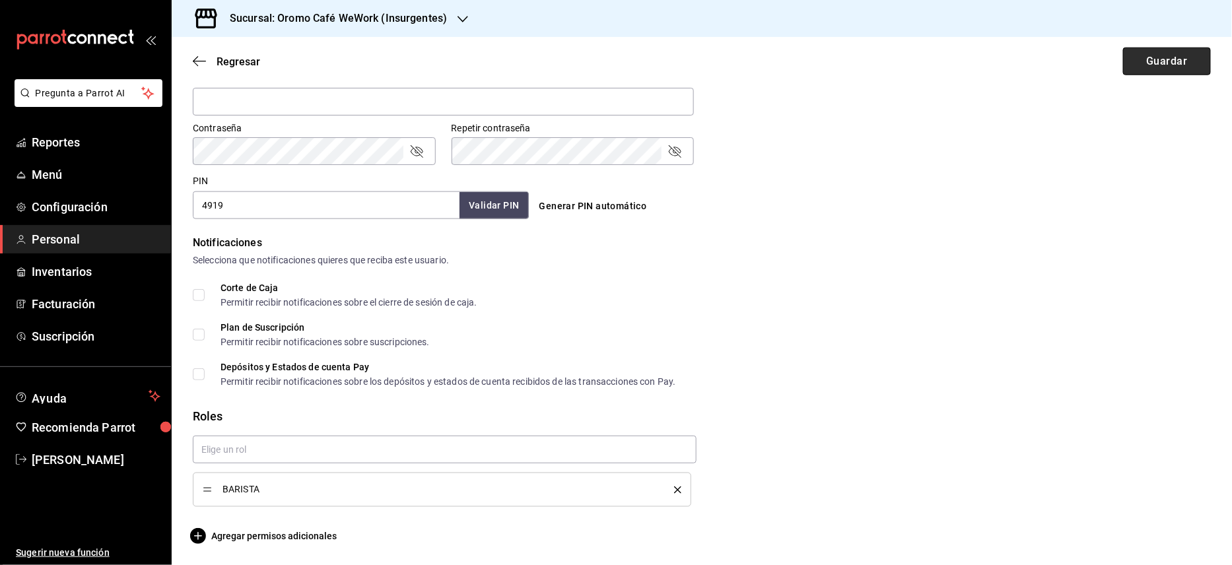
click at [1136, 58] on button "Guardar" at bounding box center [1167, 62] width 88 height 28
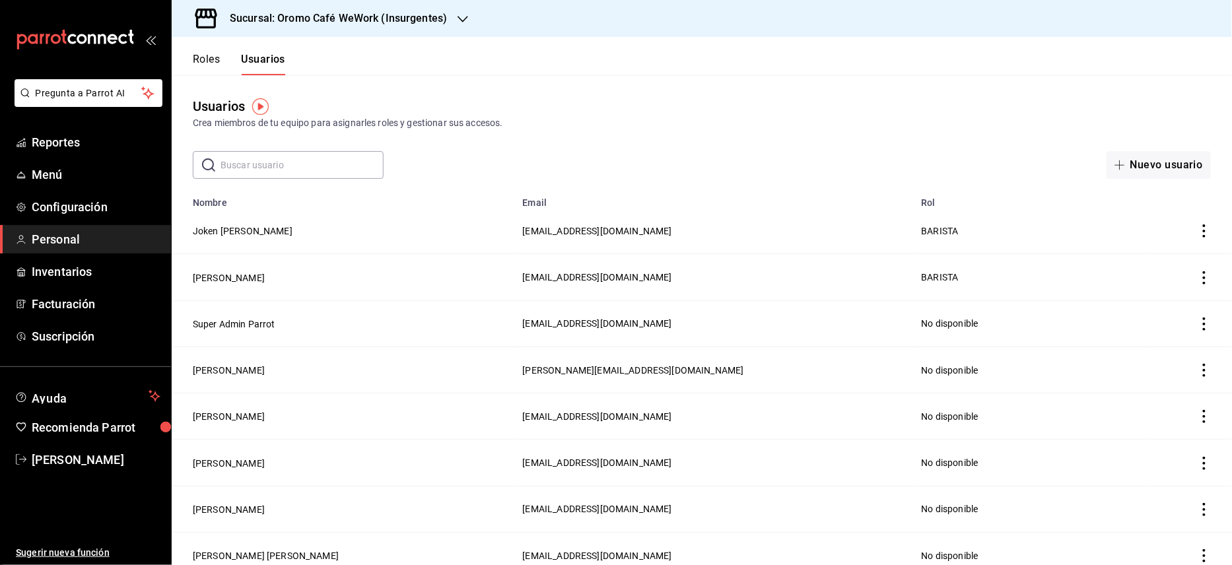
click at [301, 24] on h3 "Sucursal: Oromo Café WeWork (Insurgentes)" at bounding box center [333, 19] width 228 height 16
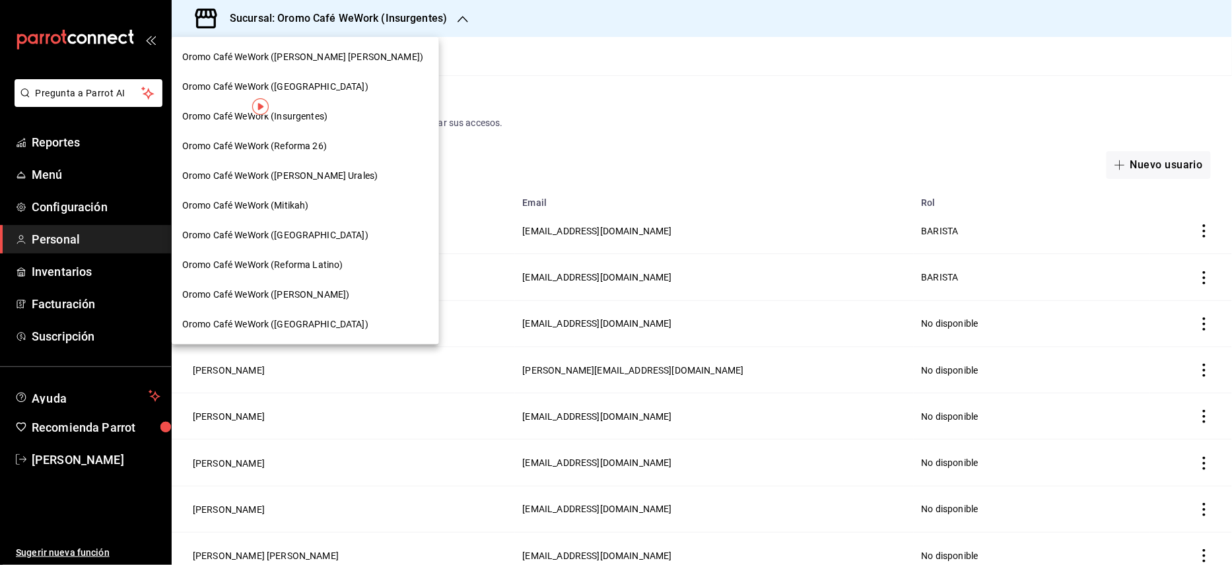
click at [284, 228] on span "Oromo Café WeWork ([GEOGRAPHIC_DATA])" at bounding box center [275, 235] width 186 height 14
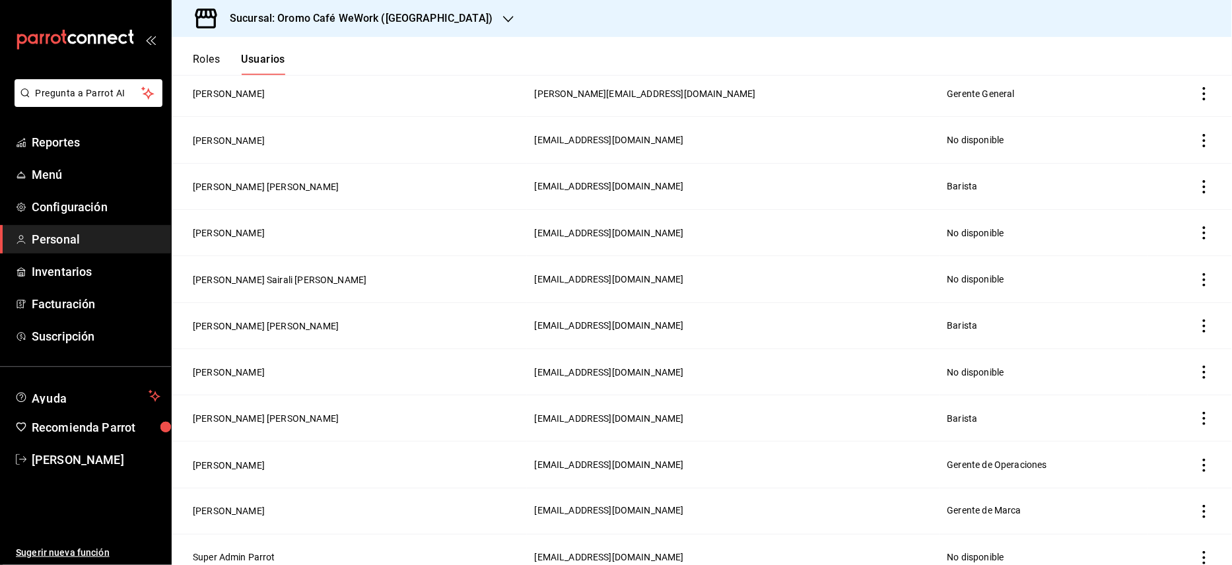
scroll to position [478, 0]
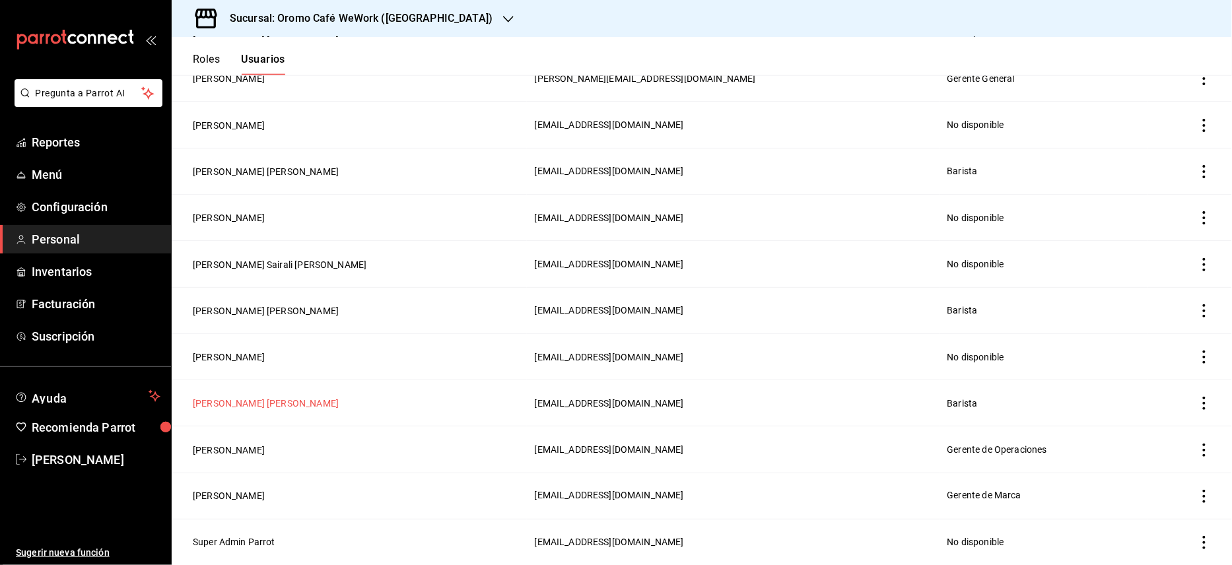
click at [318, 399] on button "[PERSON_NAME] [PERSON_NAME]" at bounding box center [266, 403] width 146 height 13
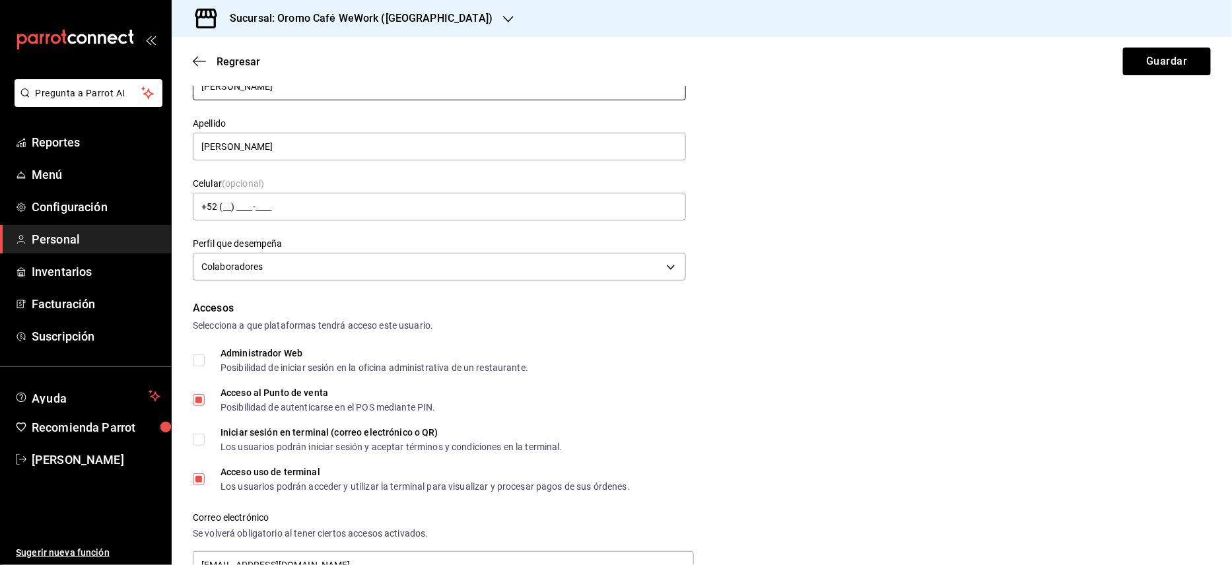
scroll to position [264, 0]
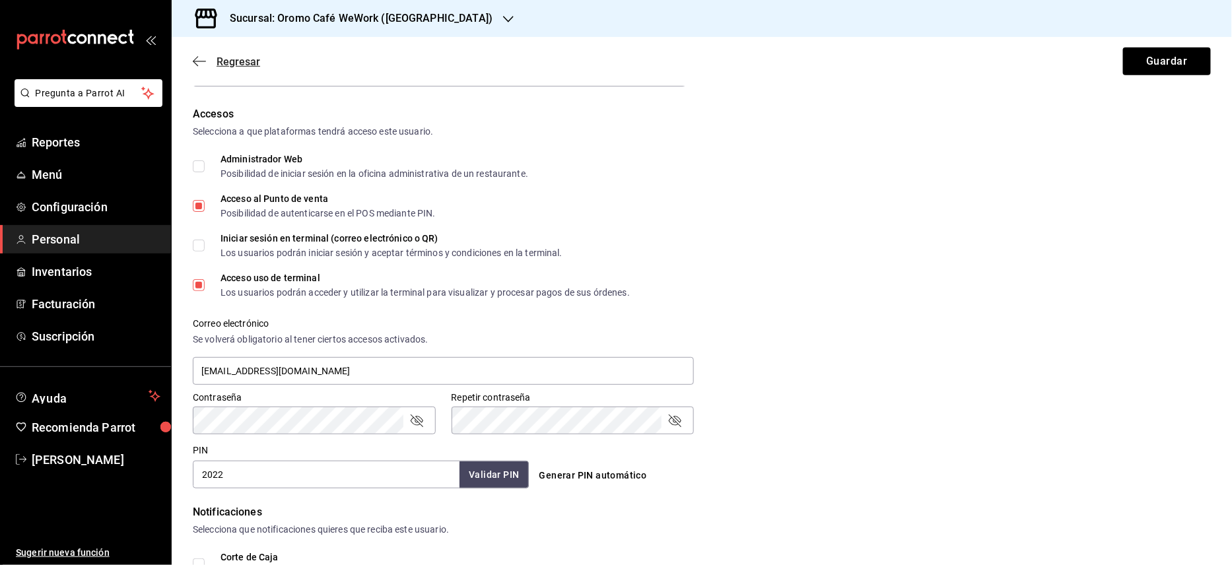
click at [228, 61] on span "Regresar" at bounding box center [239, 61] width 44 height 13
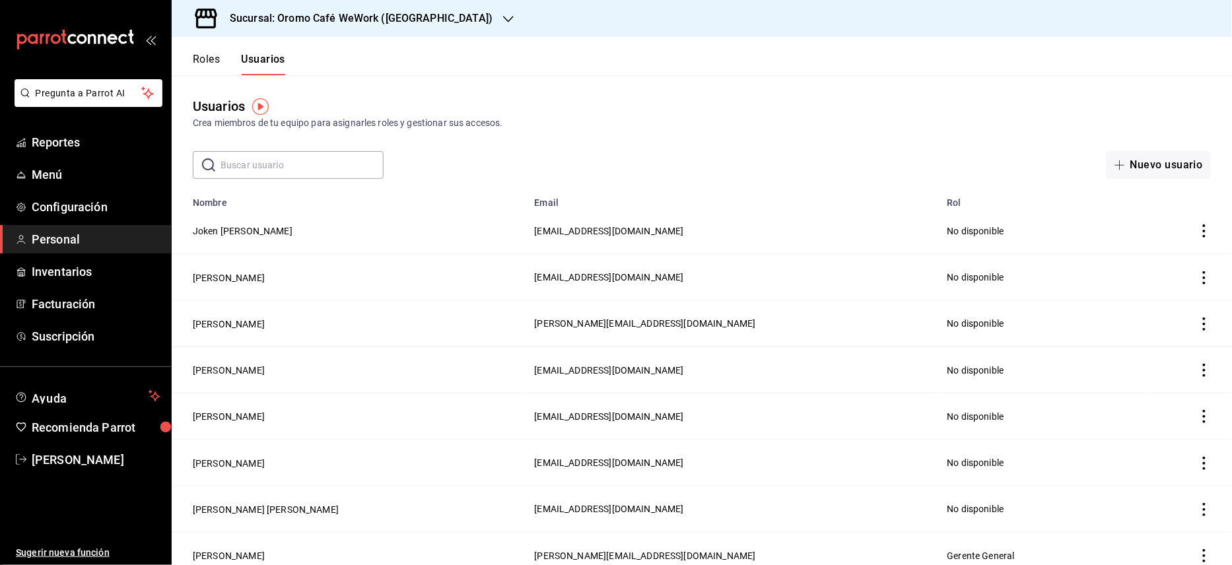
click at [373, 18] on h3 "Sucursal: Oromo Café WeWork ([GEOGRAPHIC_DATA])" at bounding box center [355, 19] width 273 height 16
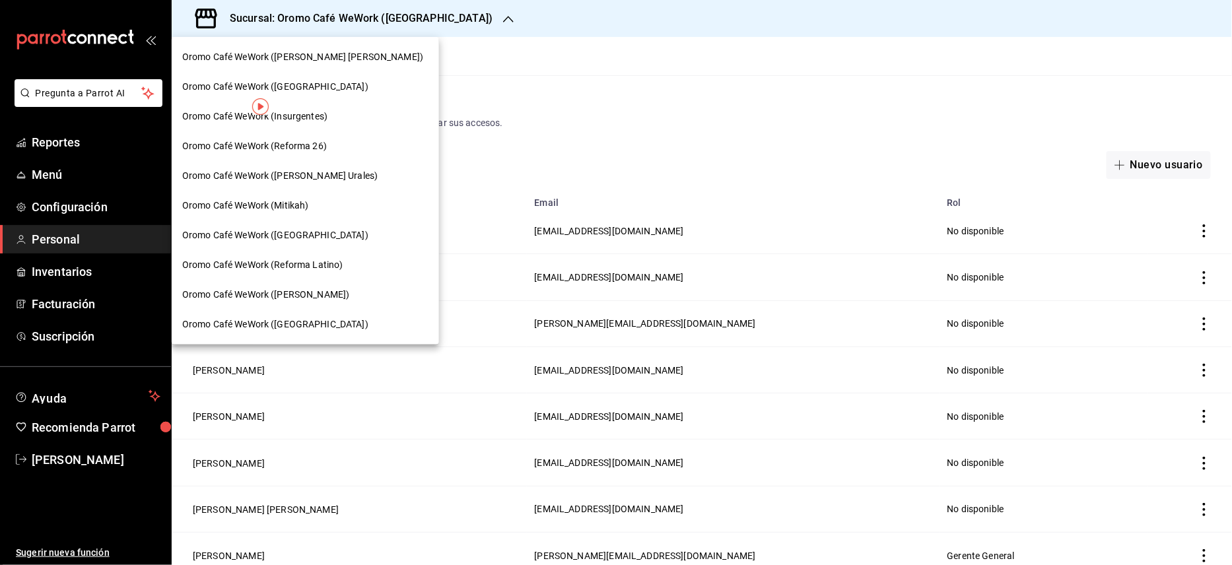
click at [331, 62] on span "Oromo Café WeWork ([PERSON_NAME] [PERSON_NAME])" at bounding box center [302, 57] width 241 height 14
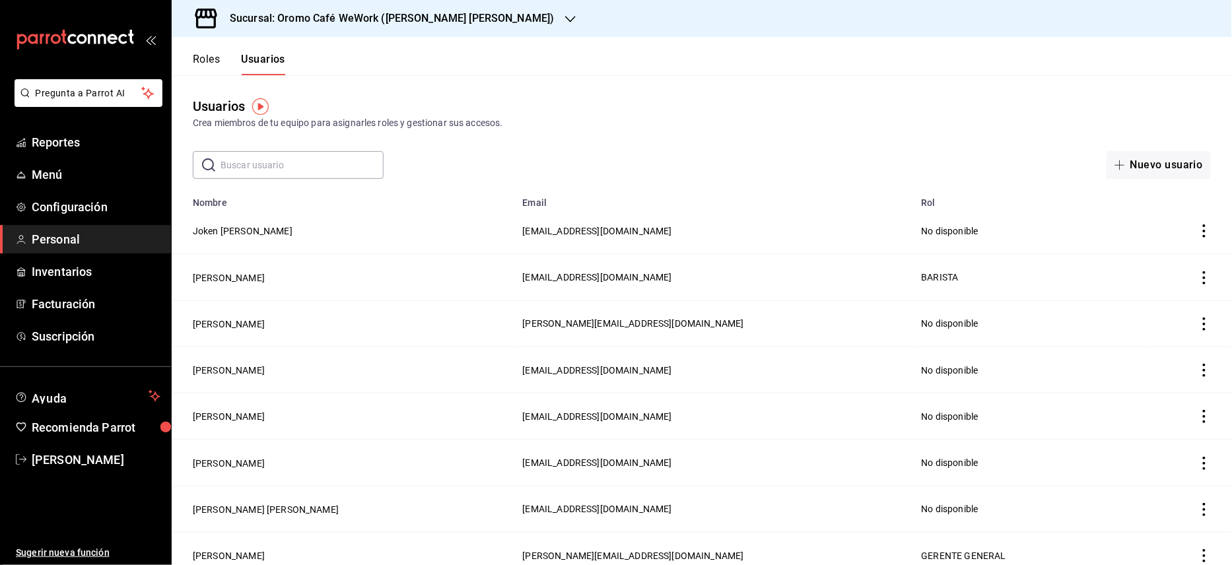
click at [1198, 420] on icon "actions" at bounding box center [1204, 416] width 13 height 13
click at [1141, 434] on span "Eliminar" at bounding box center [1144, 435] width 34 height 11
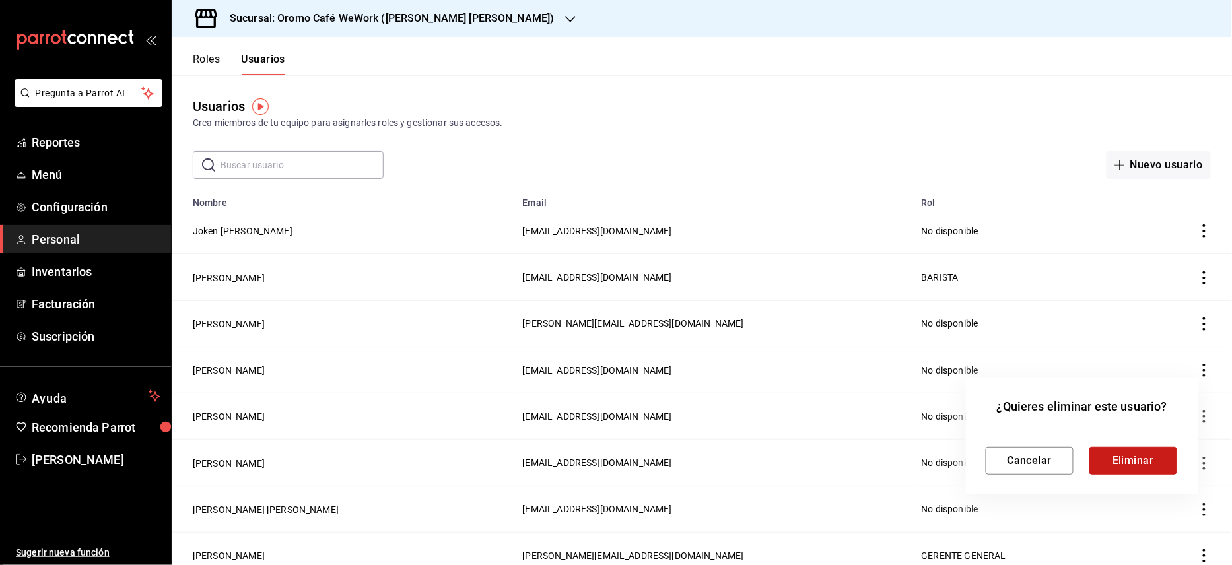
click at [1106, 462] on button "Eliminar" at bounding box center [1133, 461] width 88 height 28
